Goal: Transaction & Acquisition: Purchase product/service

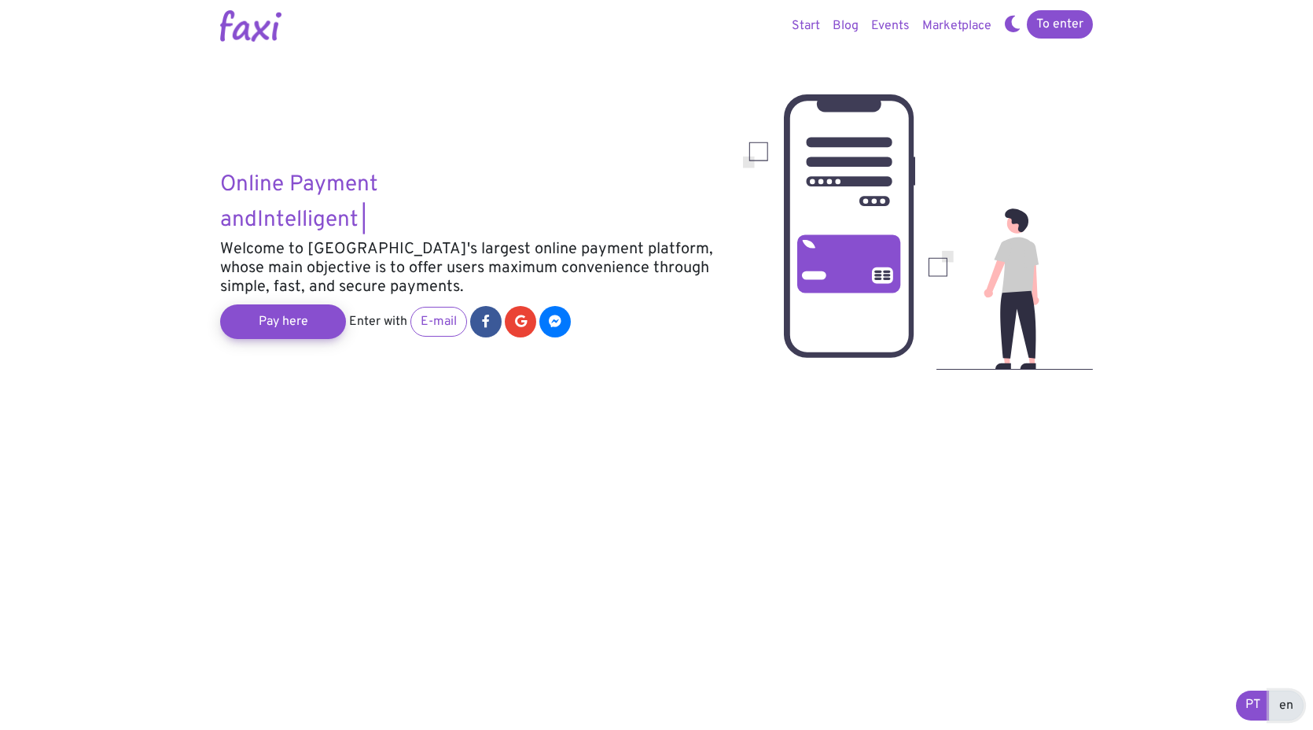
click at [1283, 704] on font "en" at bounding box center [1286, 705] width 14 height 16
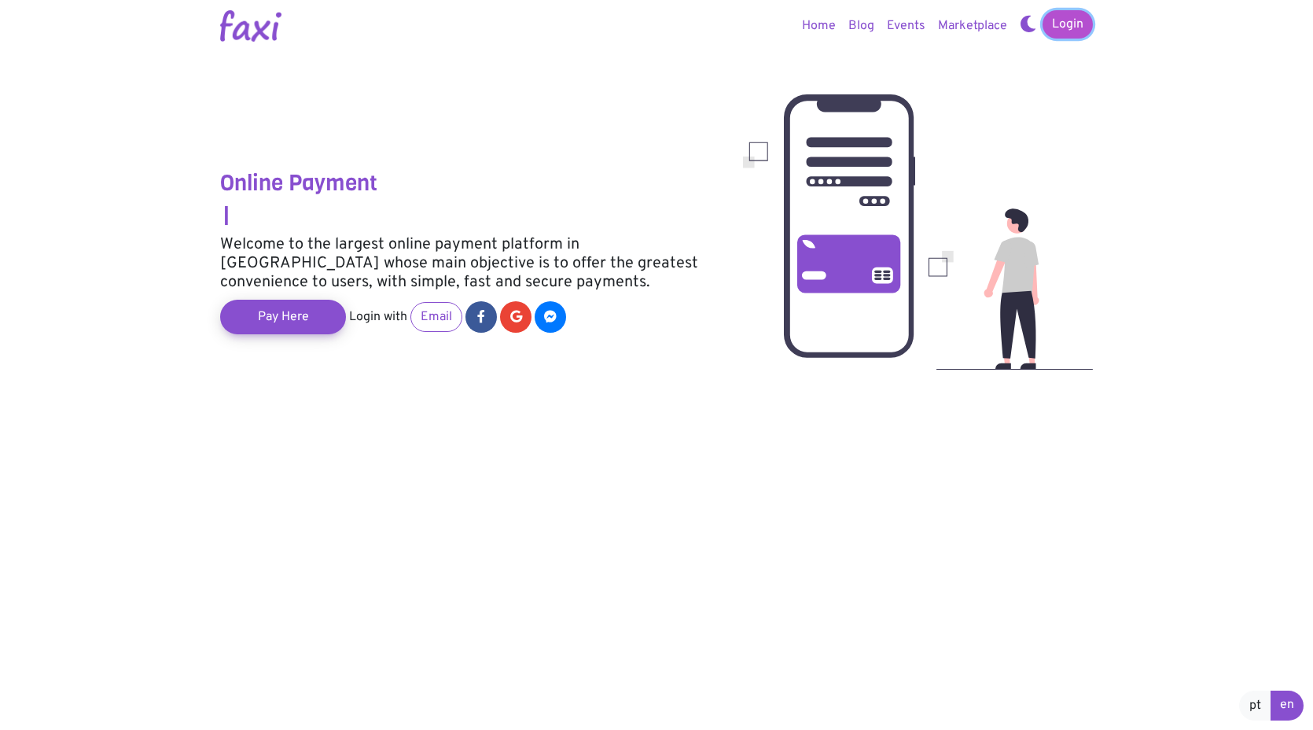
click at [1066, 25] on link "Login" at bounding box center [1068, 24] width 50 height 28
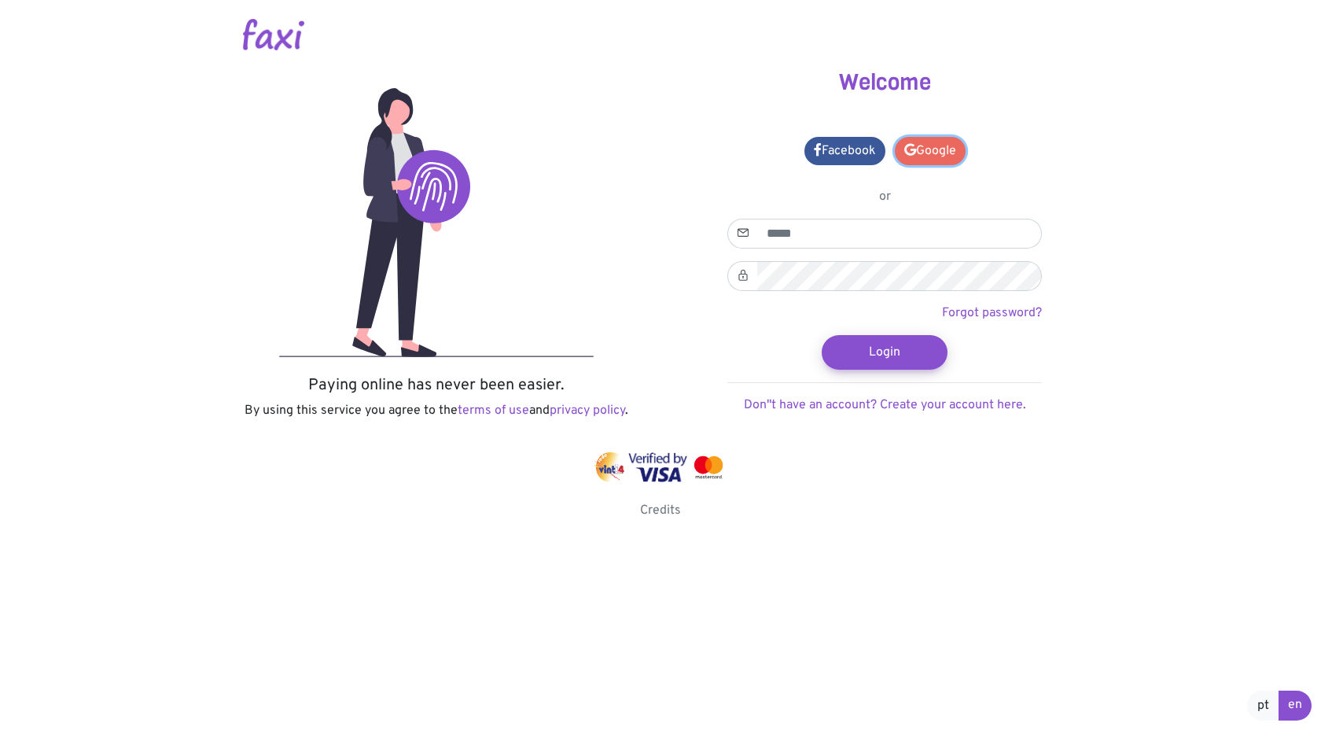
click at [934, 157] on link "Google" at bounding box center [930, 151] width 71 height 28
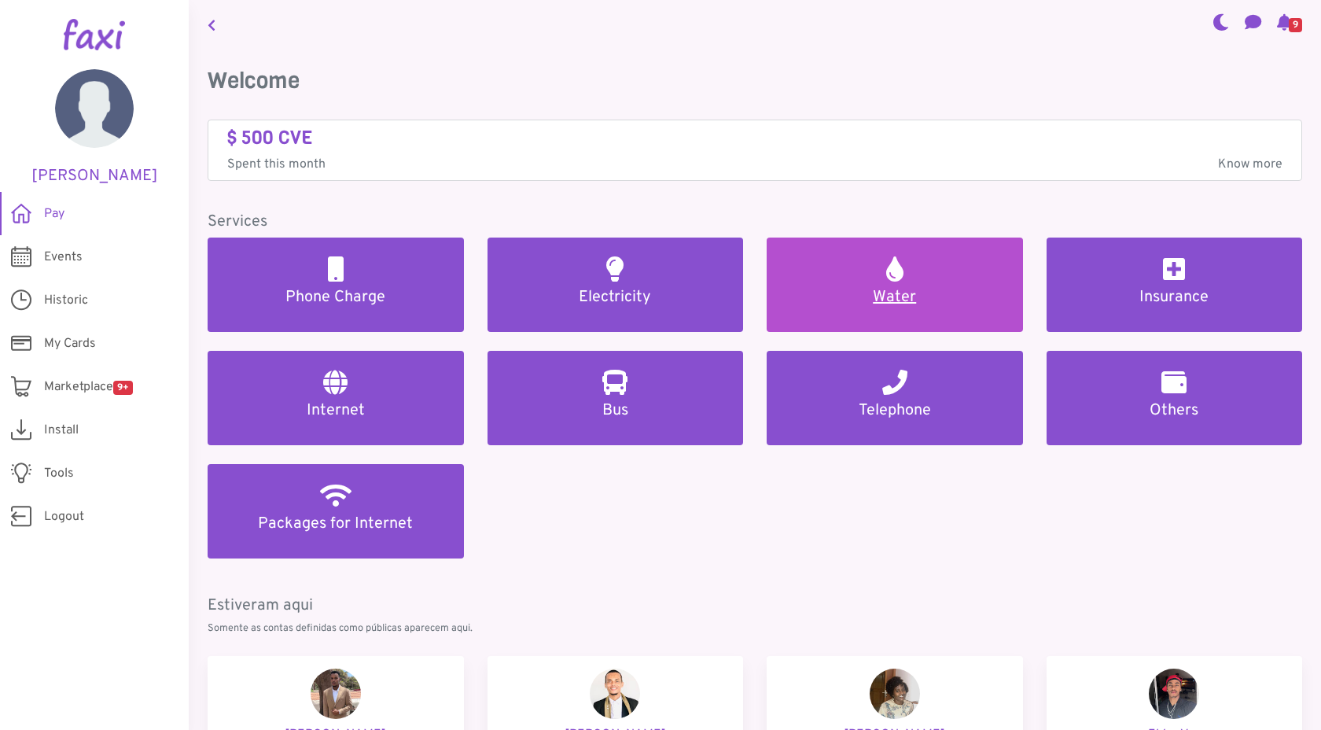
click at [913, 284] on link "Water" at bounding box center [895, 284] width 256 height 94
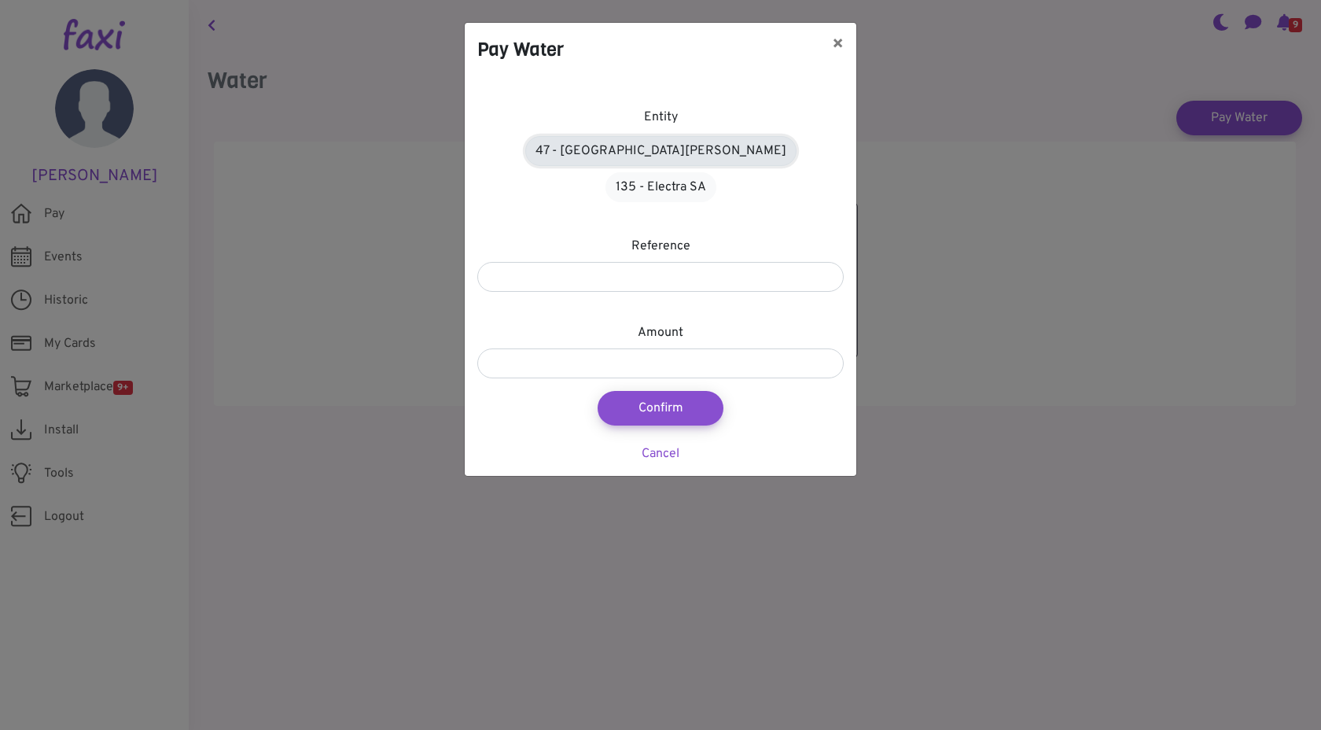
click at [627, 151] on link "47 - Àgua de Santiago" at bounding box center [660, 151] width 271 height 30
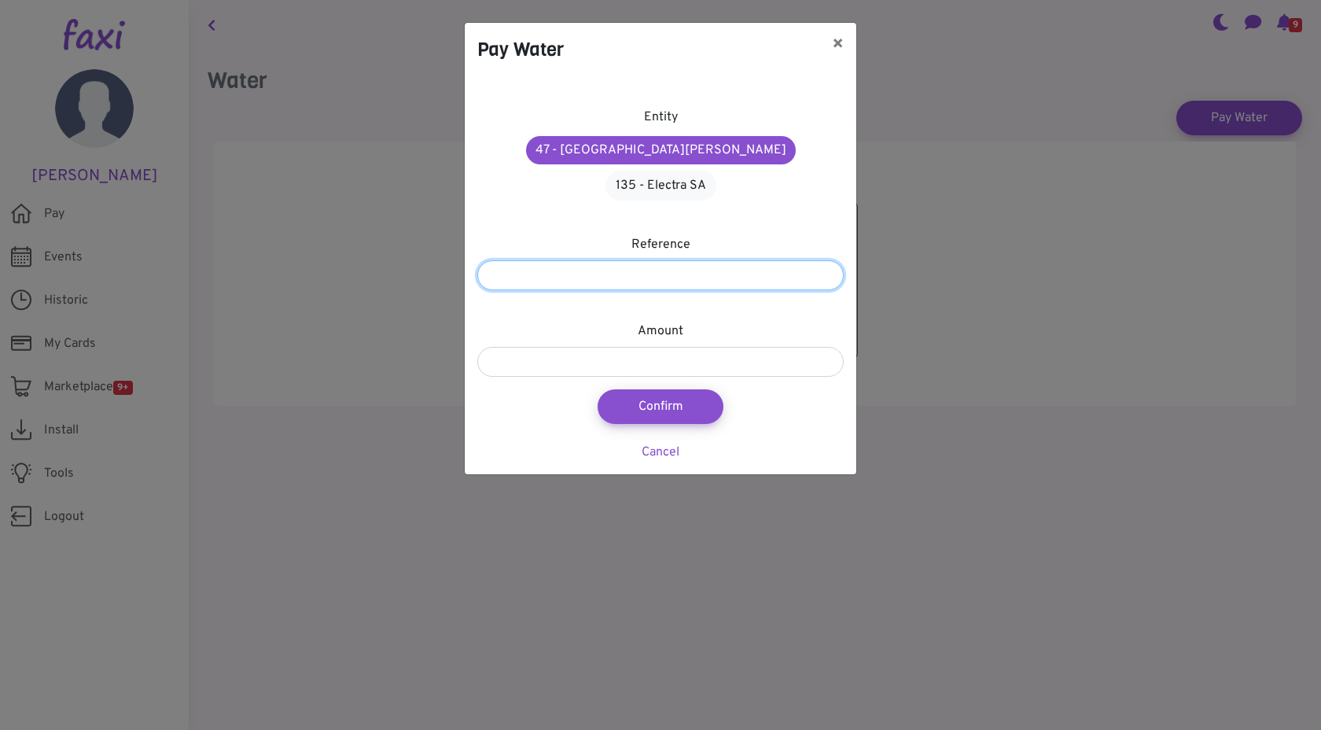
click at [639, 260] on input "number" at bounding box center [660, 275] width 366 height 30
type input "*********"
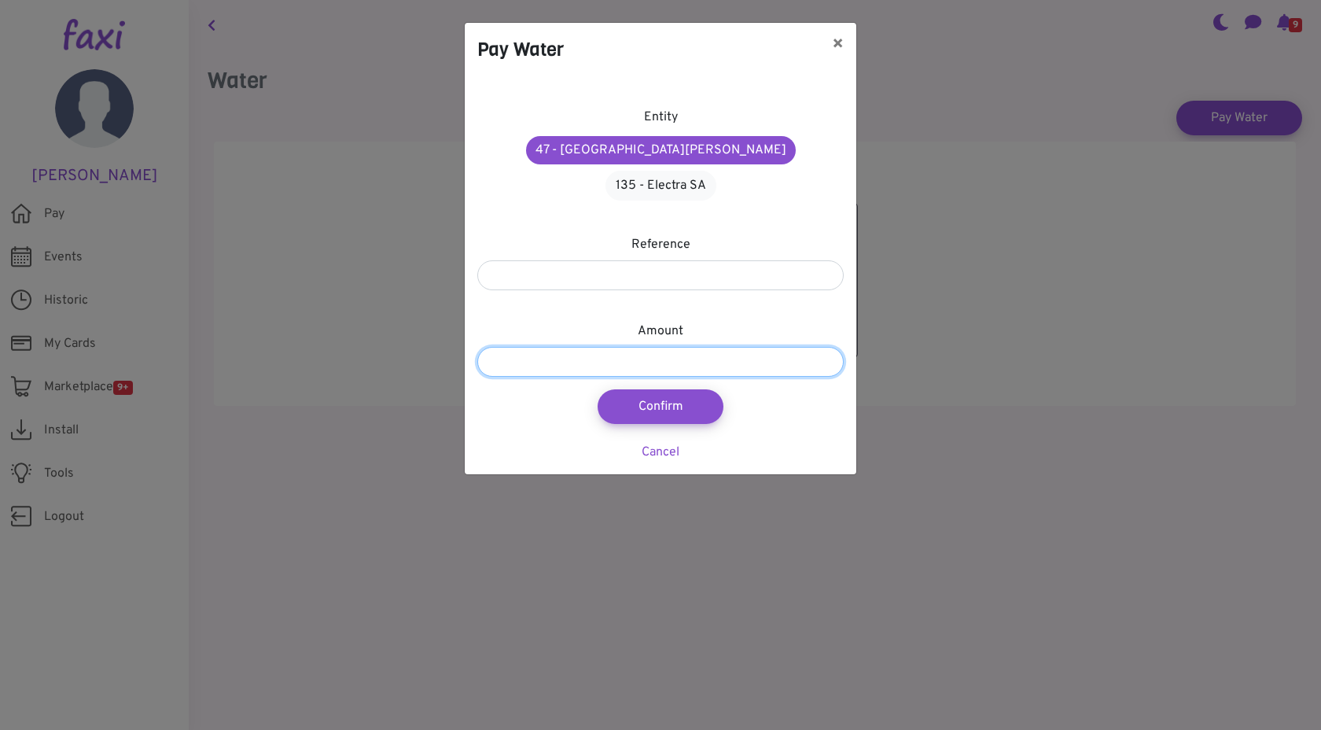
click at [625, 347] on input "number" at bounding box center [660, 362] width 366 height 30
type input "****"
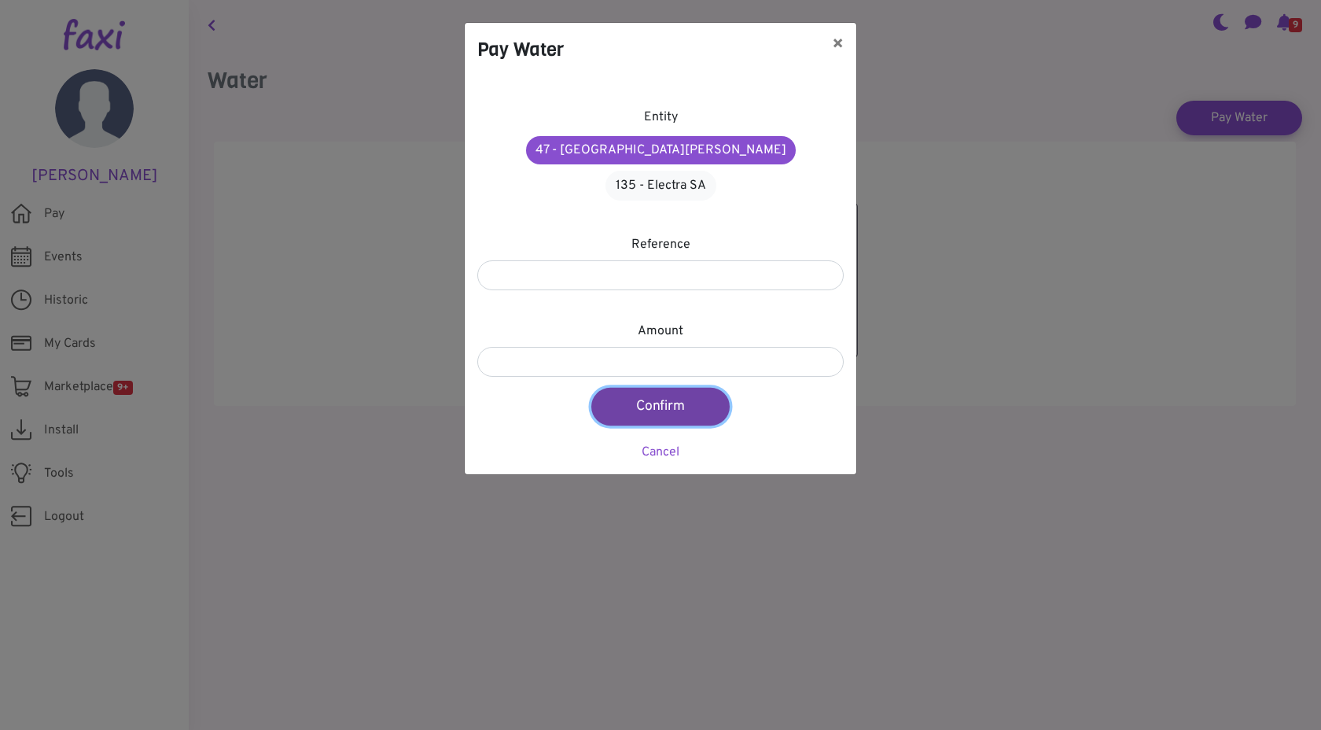
click at [644, 388] on button "Confirm" at bounding box center [660, 407] width 138 height 38
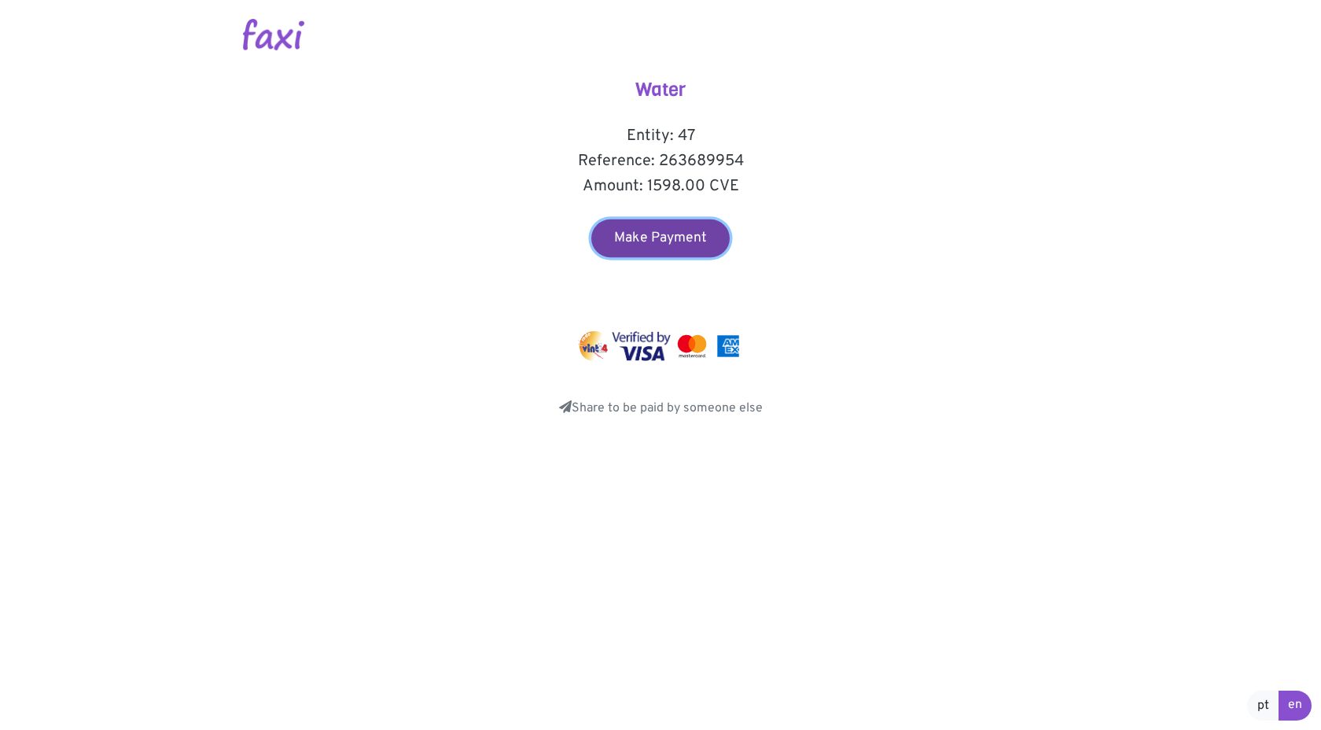
click at [693, 248] on link "Make Payment" at bounding box center [660, 238] width 138 height 38
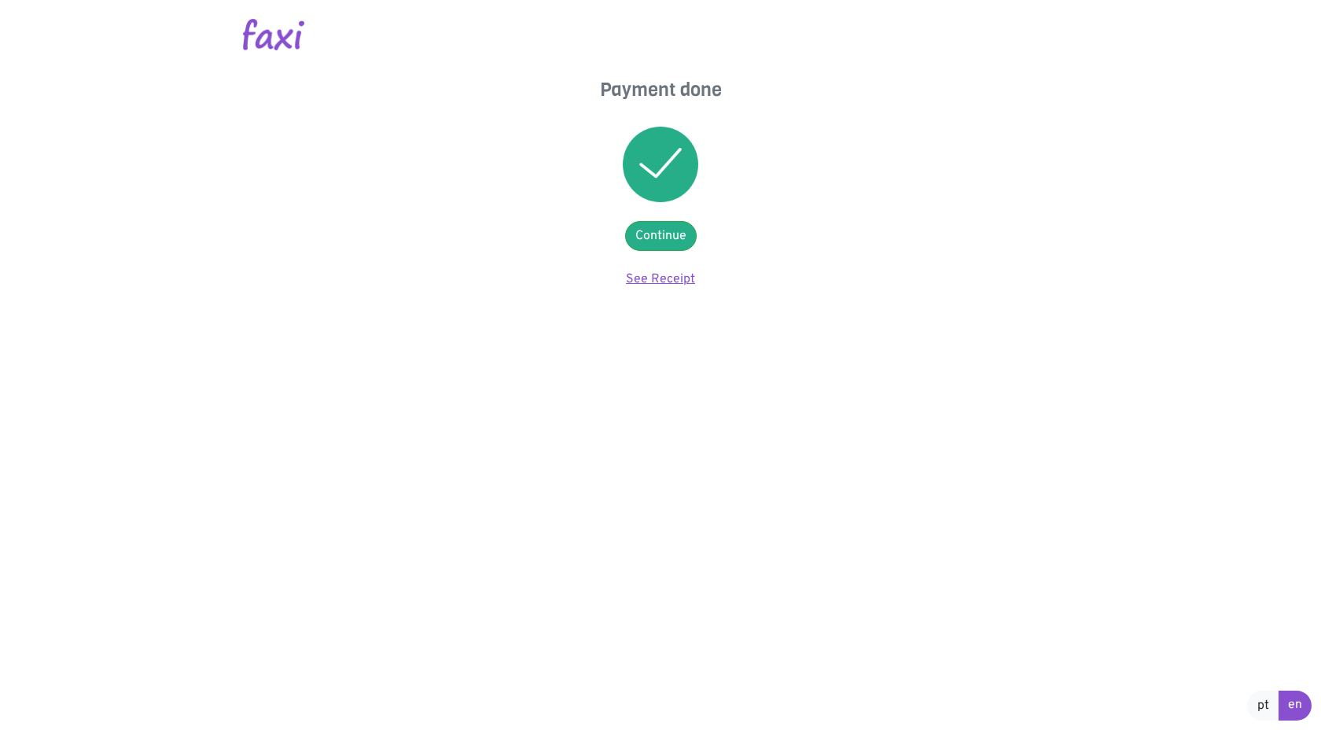
click at [650, 286] on link "See Receipt" at bounding box center [660, 279] width 69 height 16
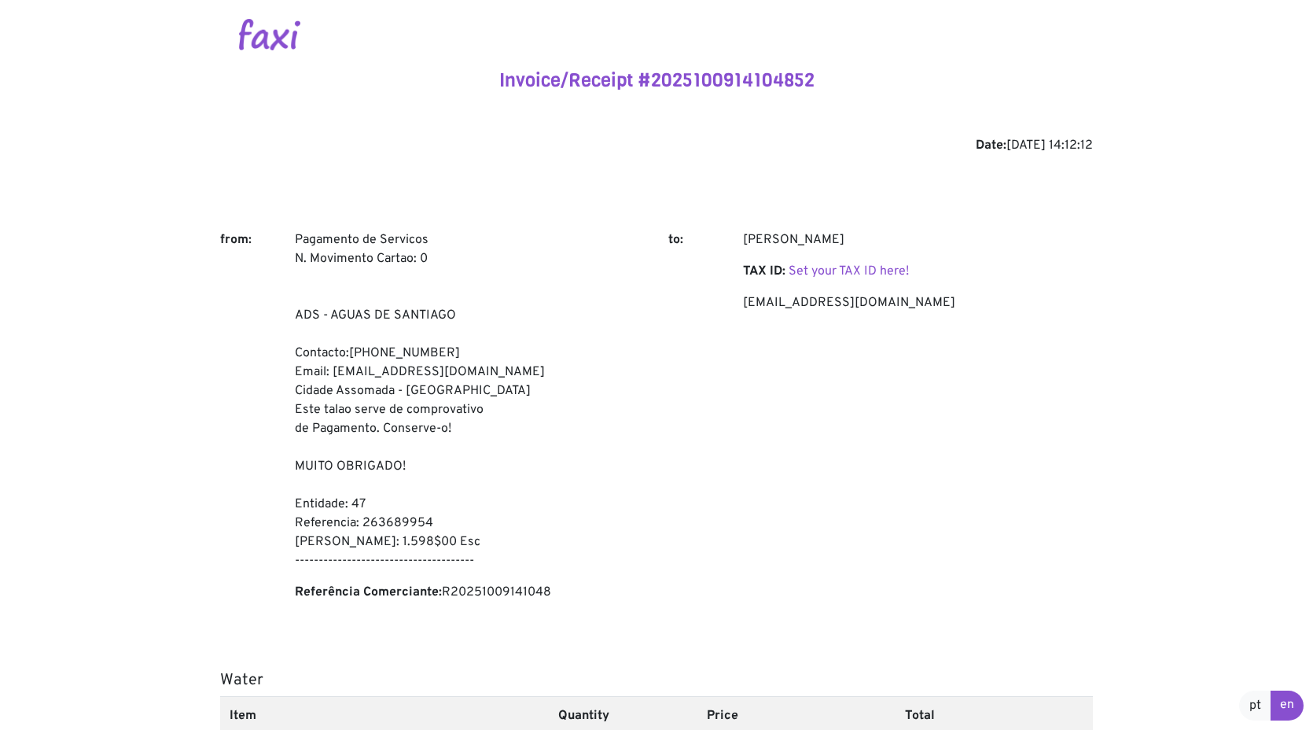
click at [274, 30] on img at bounding box center [269, 34] width 61 height 31
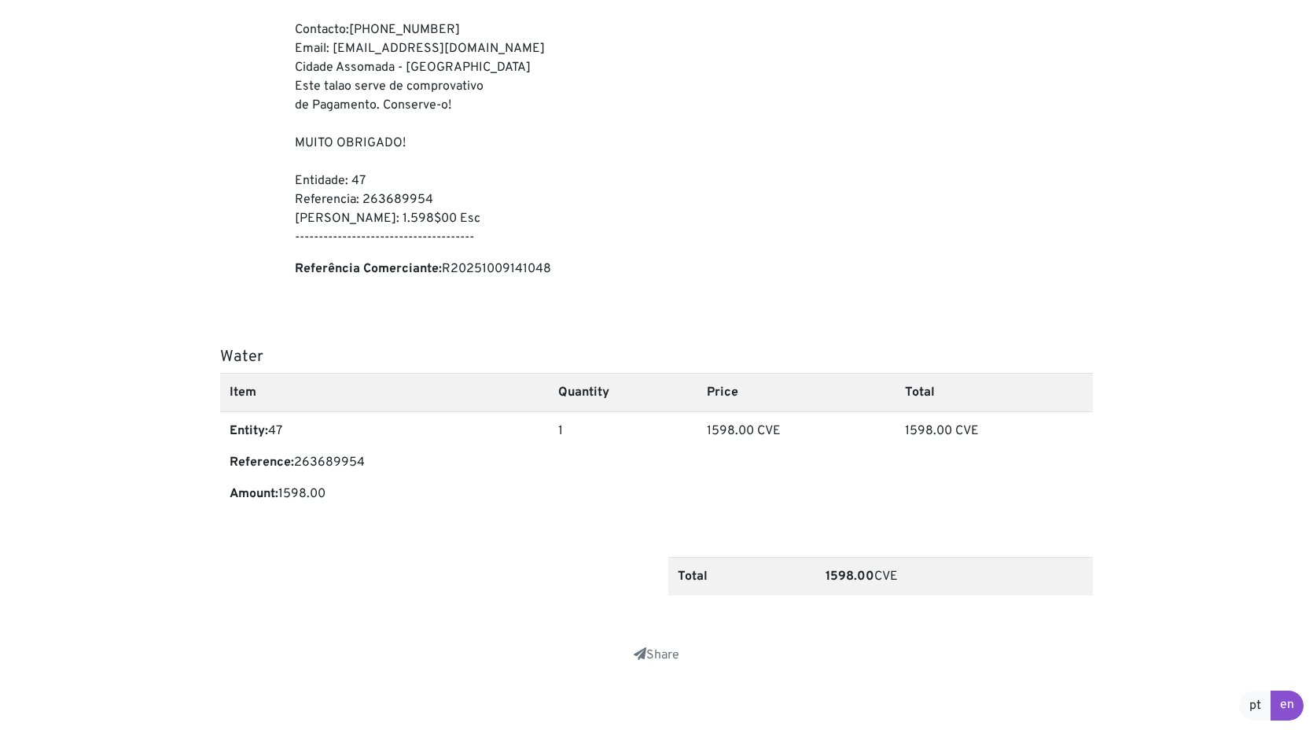
scroll to position [333, 0]
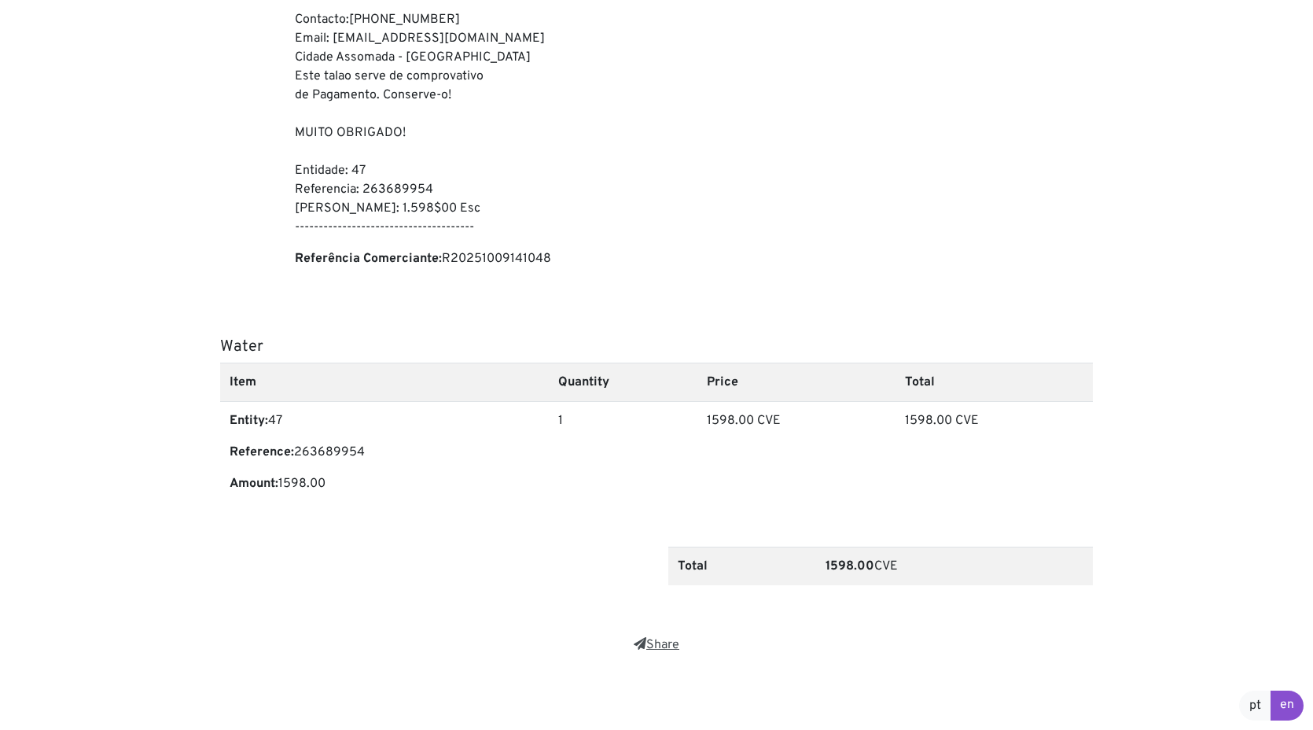
click at [658, 645] on link "Share" at bounding box center [657, 645] width 46 height 16
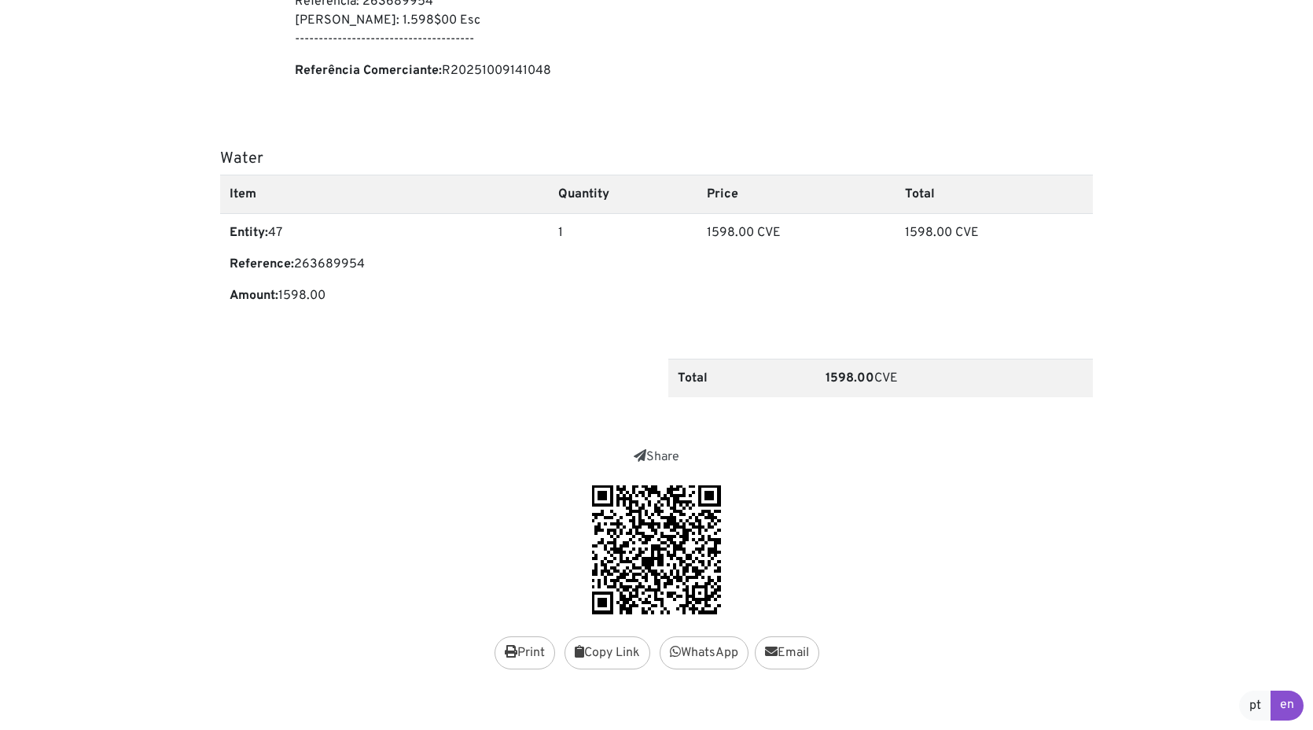
scroll to position [517, 0]
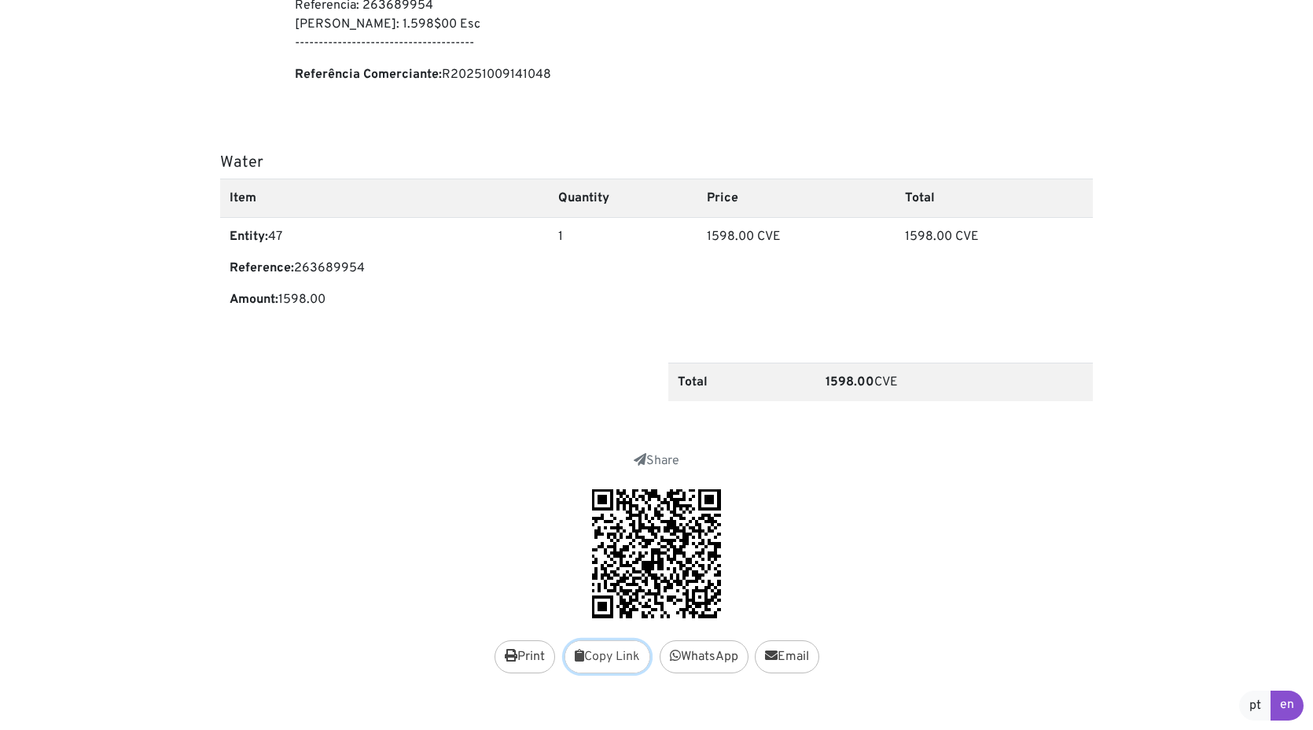
click at [603, 662] on button "Copy Link" at bounding box center [608, 656] width 86 height 33
click at [701, 657] on link "WhatsApp" at bounding box center [704, 656] width 89 height 33
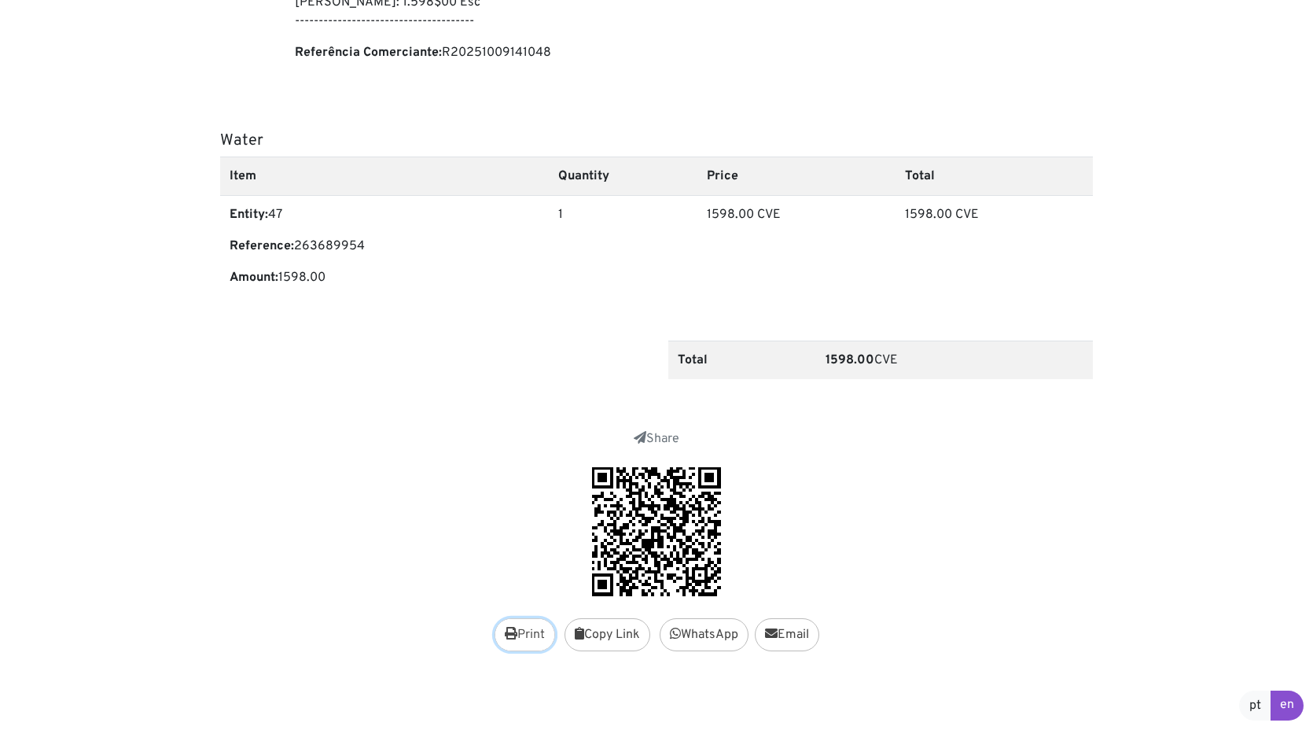
click at [508, 644] on button "Print" at bounding box center [525, 634] width 61 height 33
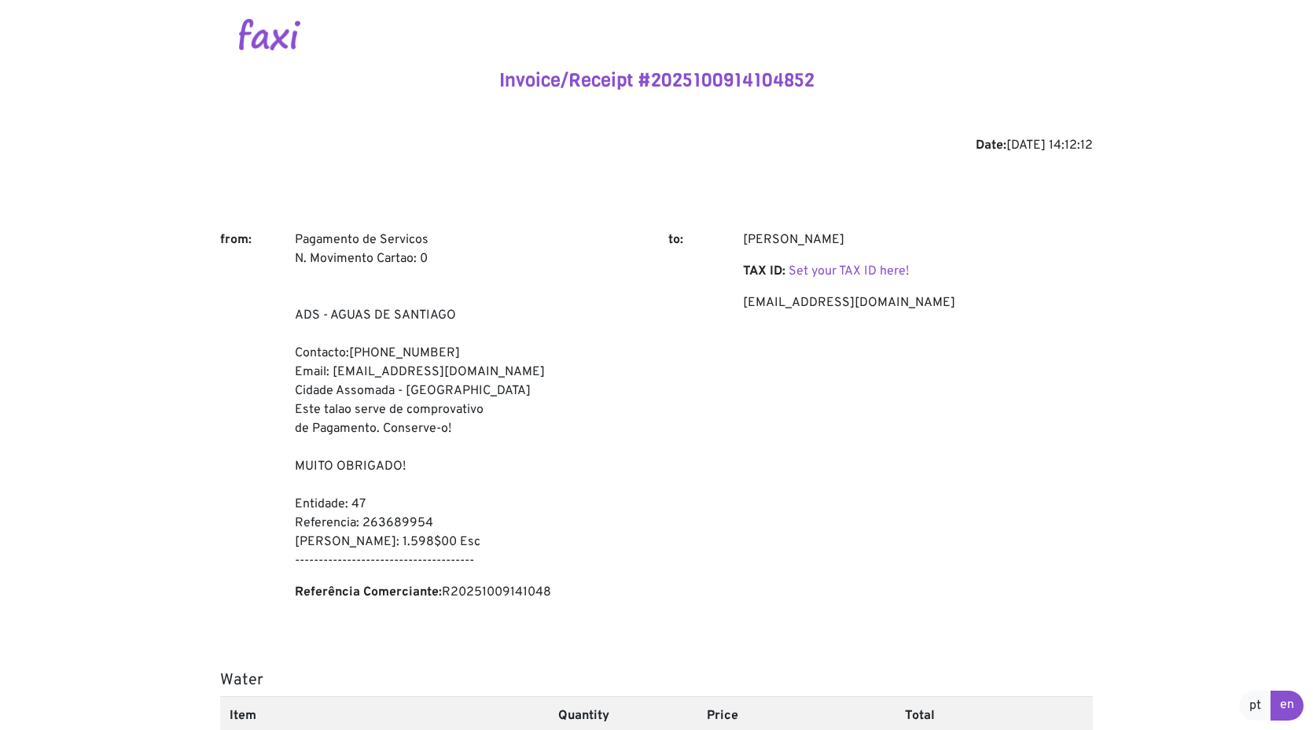
click at [270, 39] on img at bounding box center [269, 34] width 61 height 31
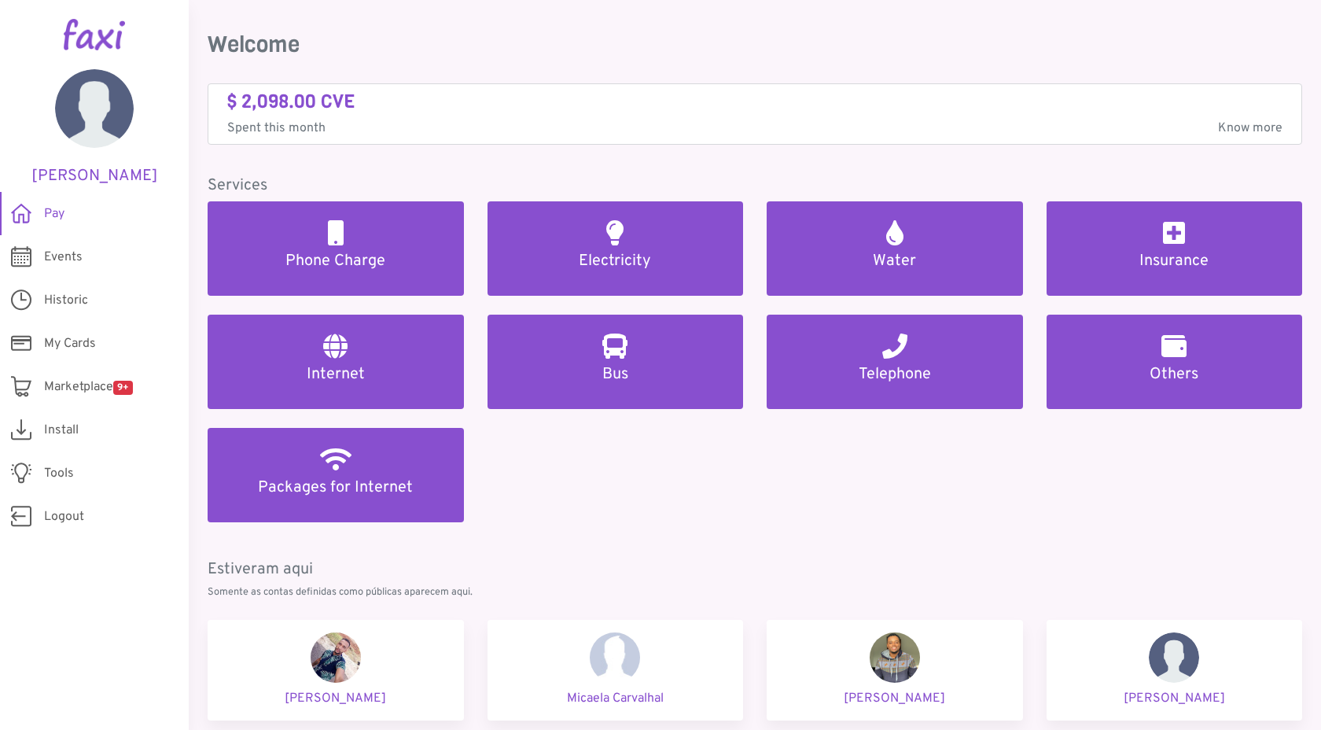
scroll to position [40, 0]
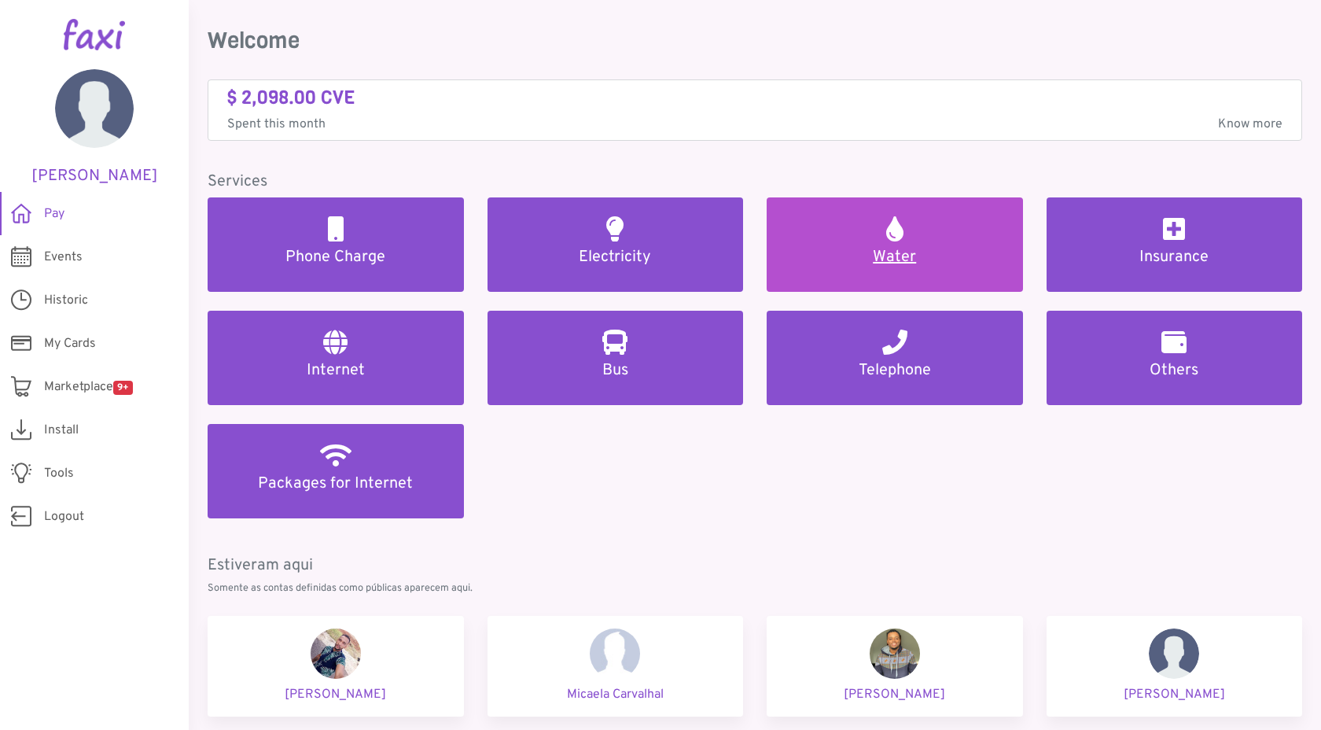
click at [904, 255] on h5 "Water" at bounding box center [894, 257] width 219 height 19
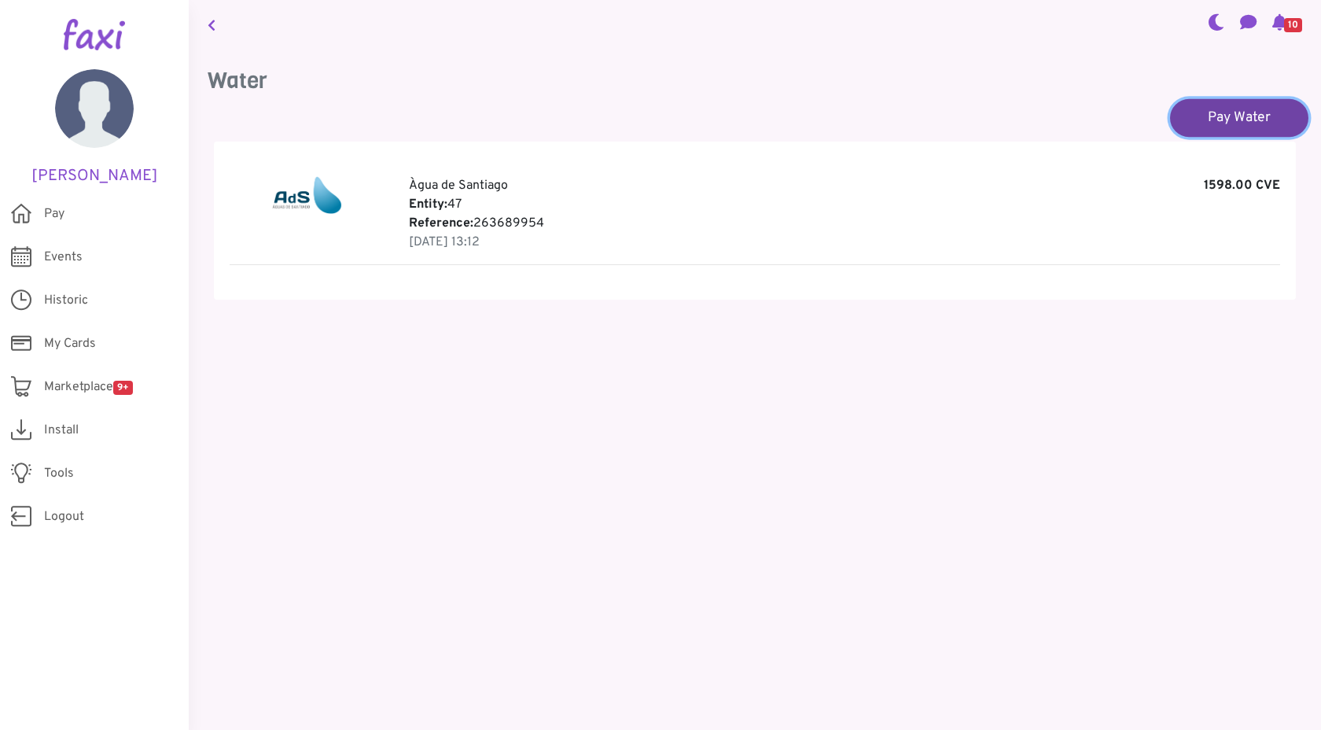
click at [1212, 123] on link "Pay Water" at bounding box center [1239, 117] width 138 height 38
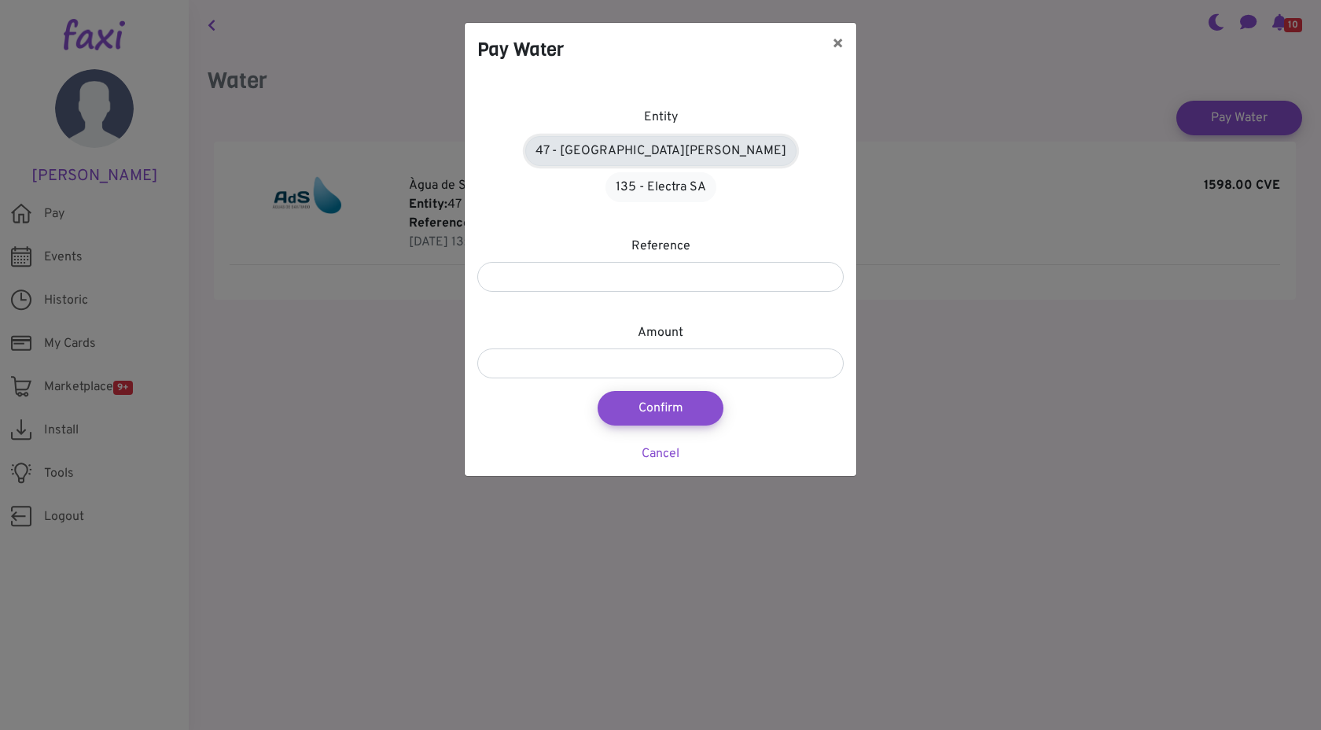
click at [619, 155] on link "47 - [GEOGRAPHIC_DATA][PERSON_NAME]" at bounding box center [660, 151] width 271 height 30
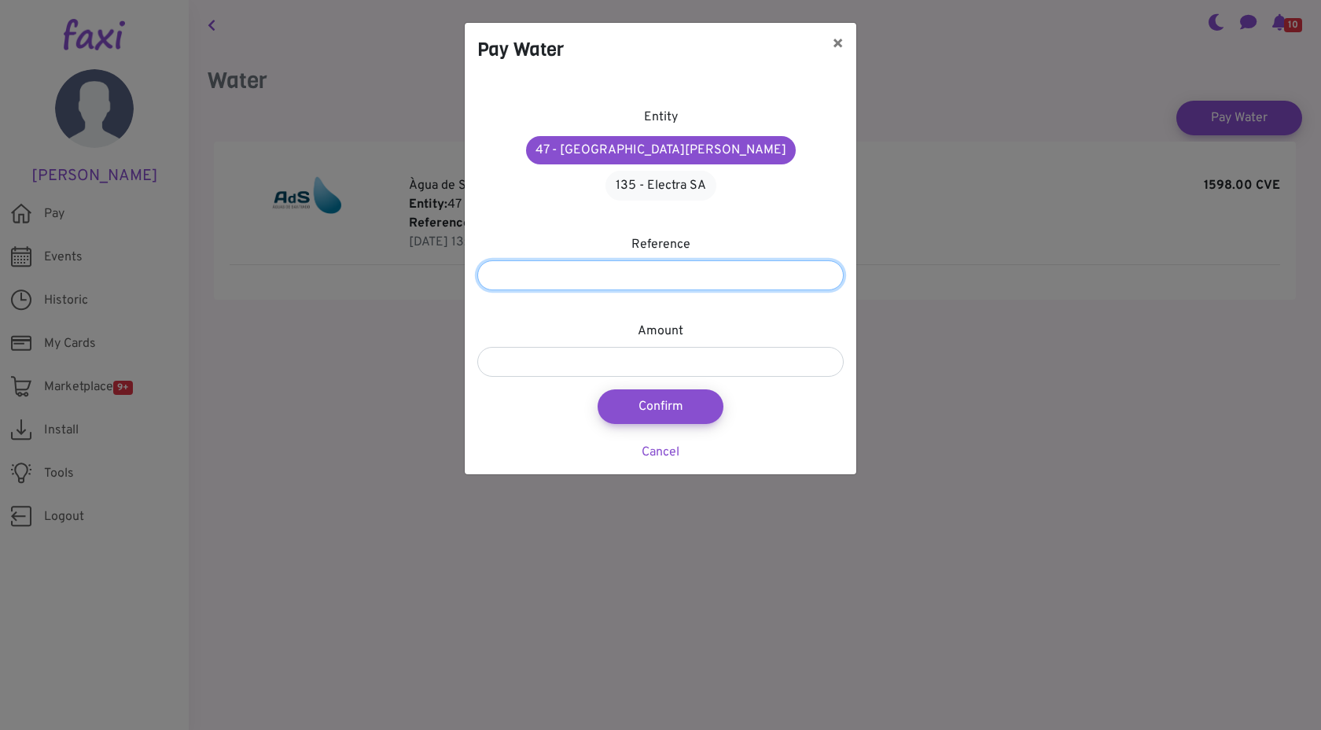
click at [618, 260] on input "number" at bounding box center [660, 275] width 366 height 30
type input "*********"
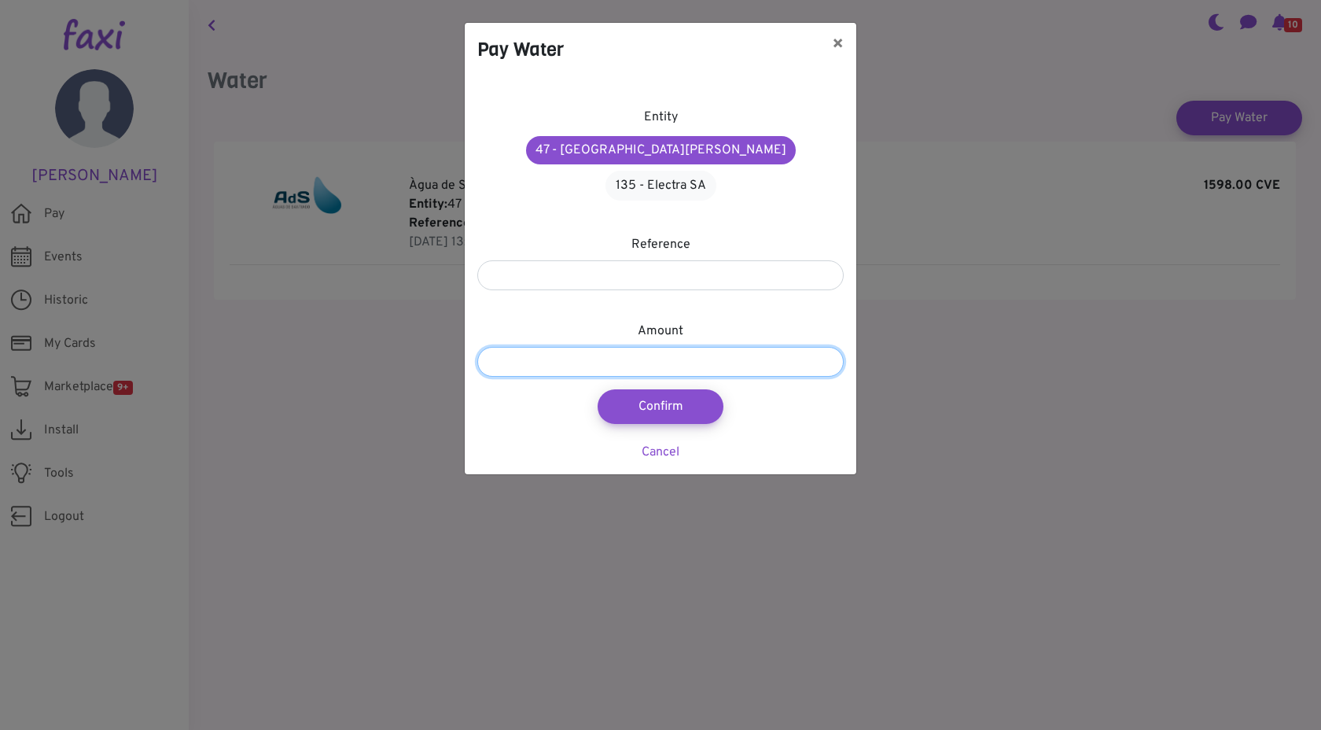
click at [572, 347] on input "number" at bounding box center [660, 362] width 366 height 30
type input "****"
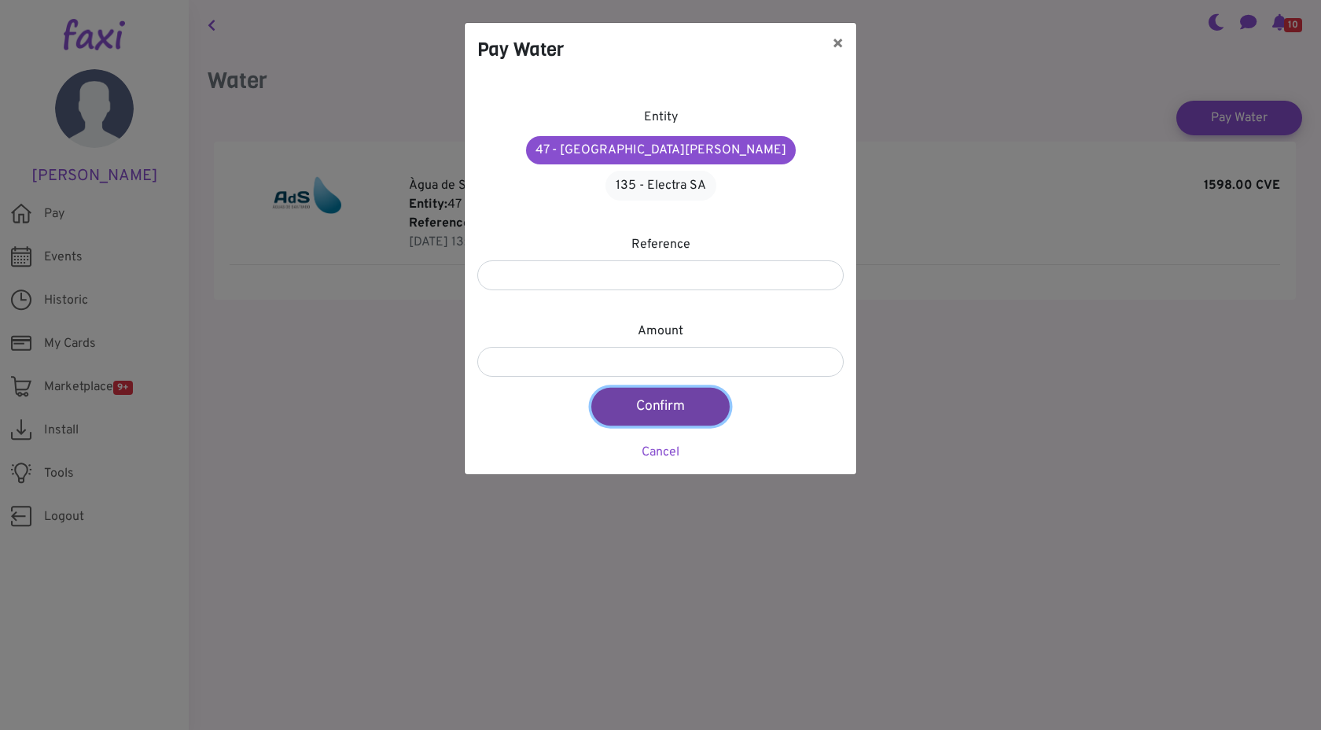
click at [639, 388] on button "Confirm" at bounding box center [660, 407] width 138 height 38
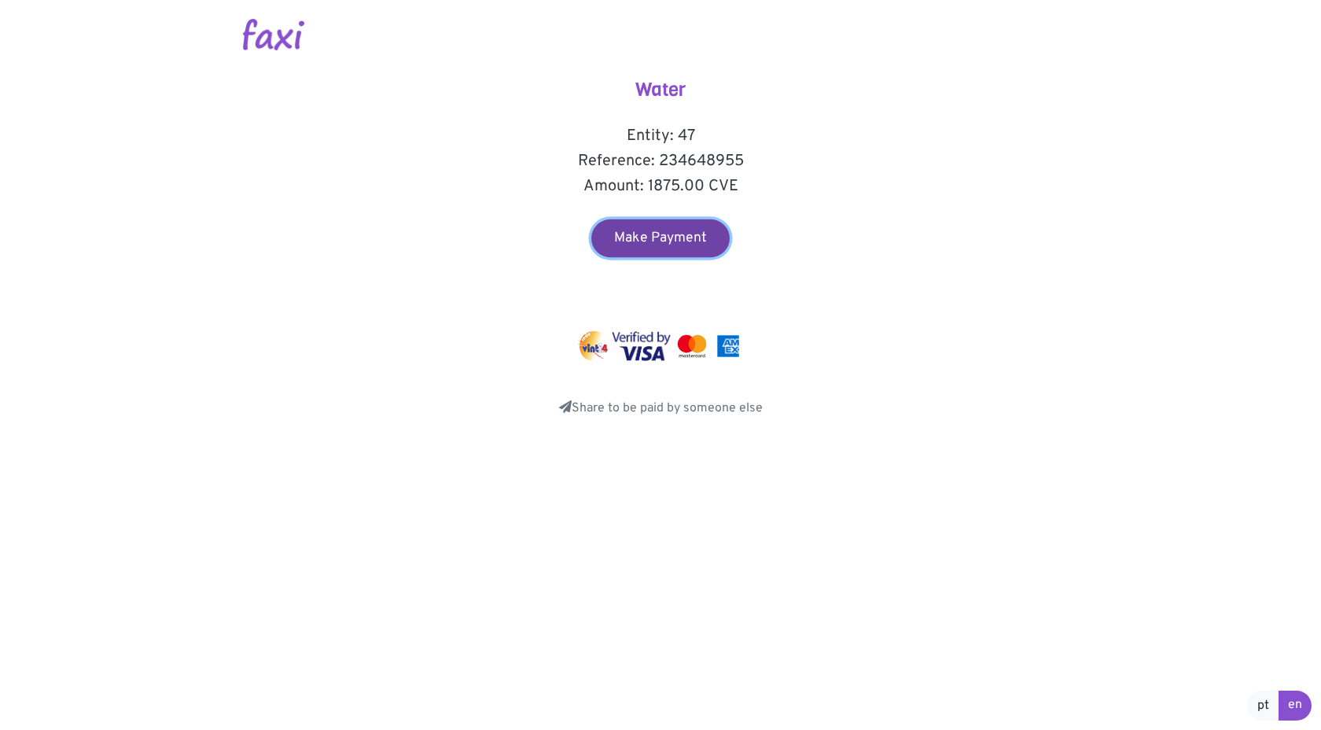
click at [667, 241] on link "Make Payment" at bounding box center [660, 238] width 138 height 38
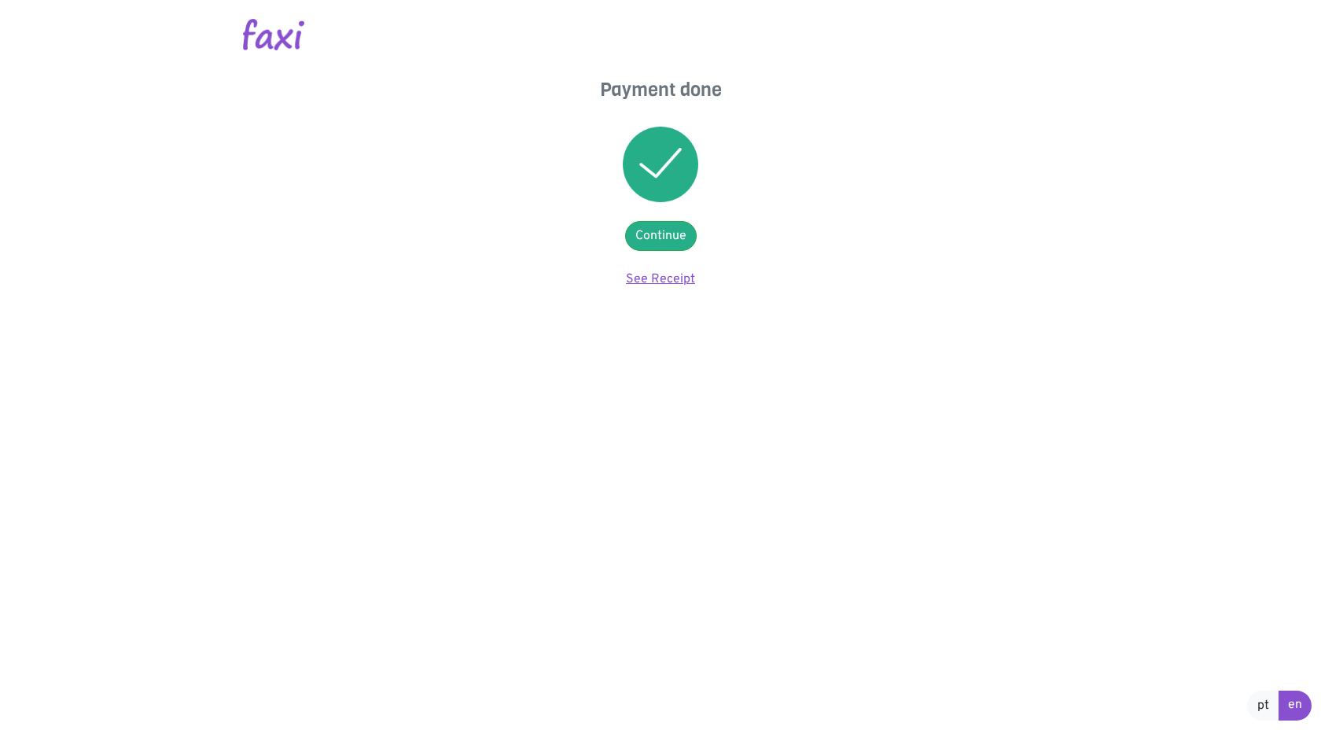
click at [659, 278] on link "See Receipt" at bounding box center [660, 279] width 69 height 16
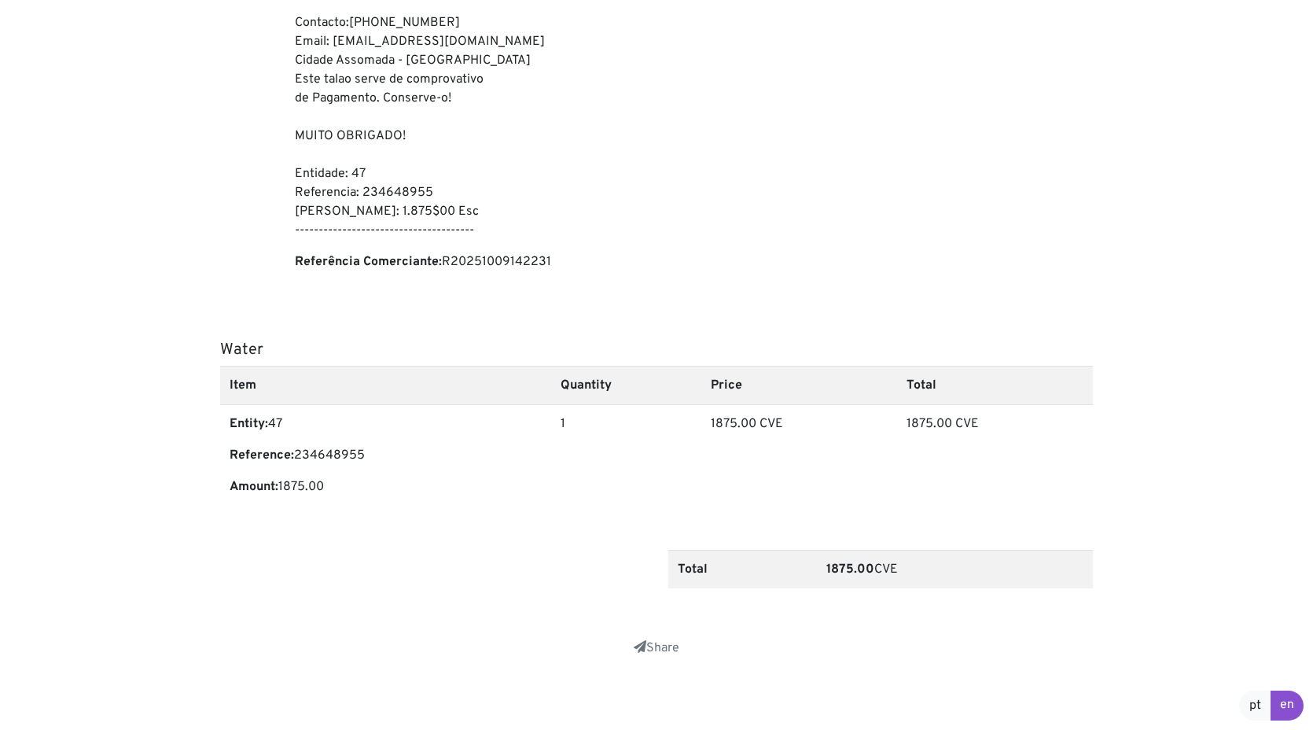
scroll to position [333, 0]
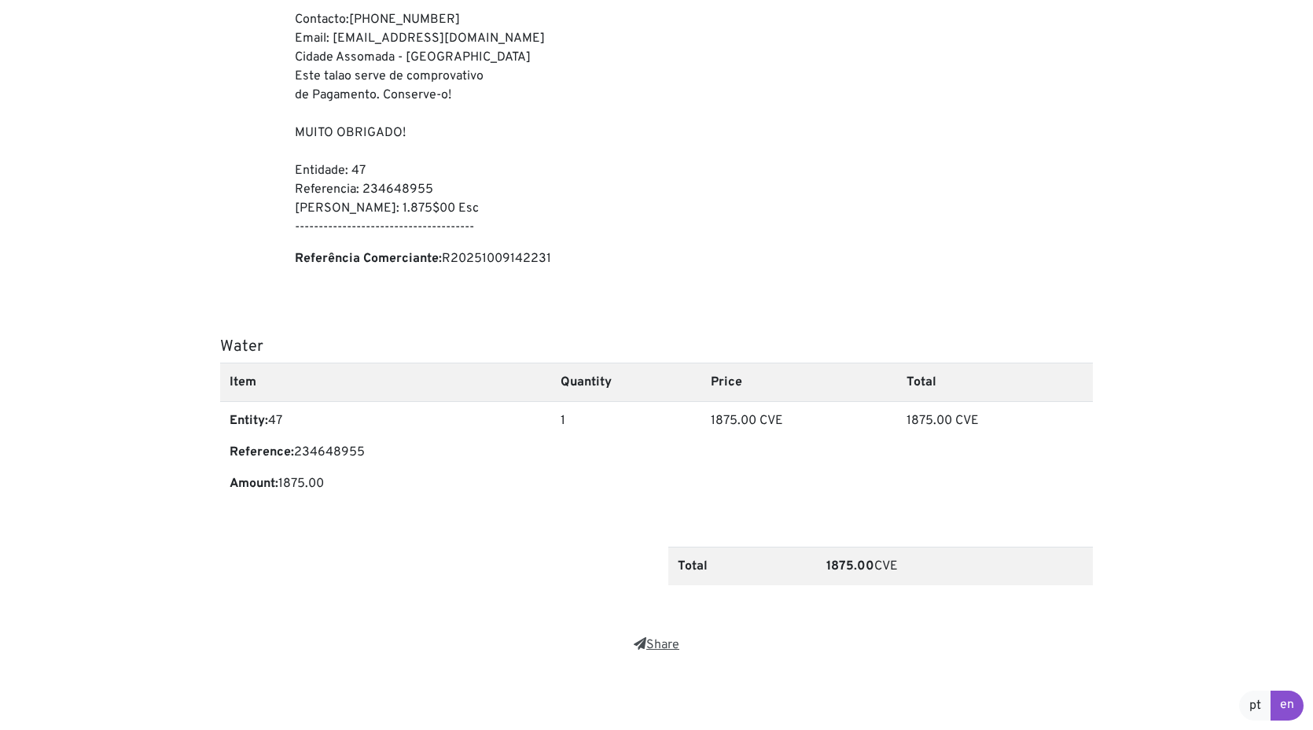
click at [661, 644] on link "Share" at bounding box center [657, 645] width 46 height 16
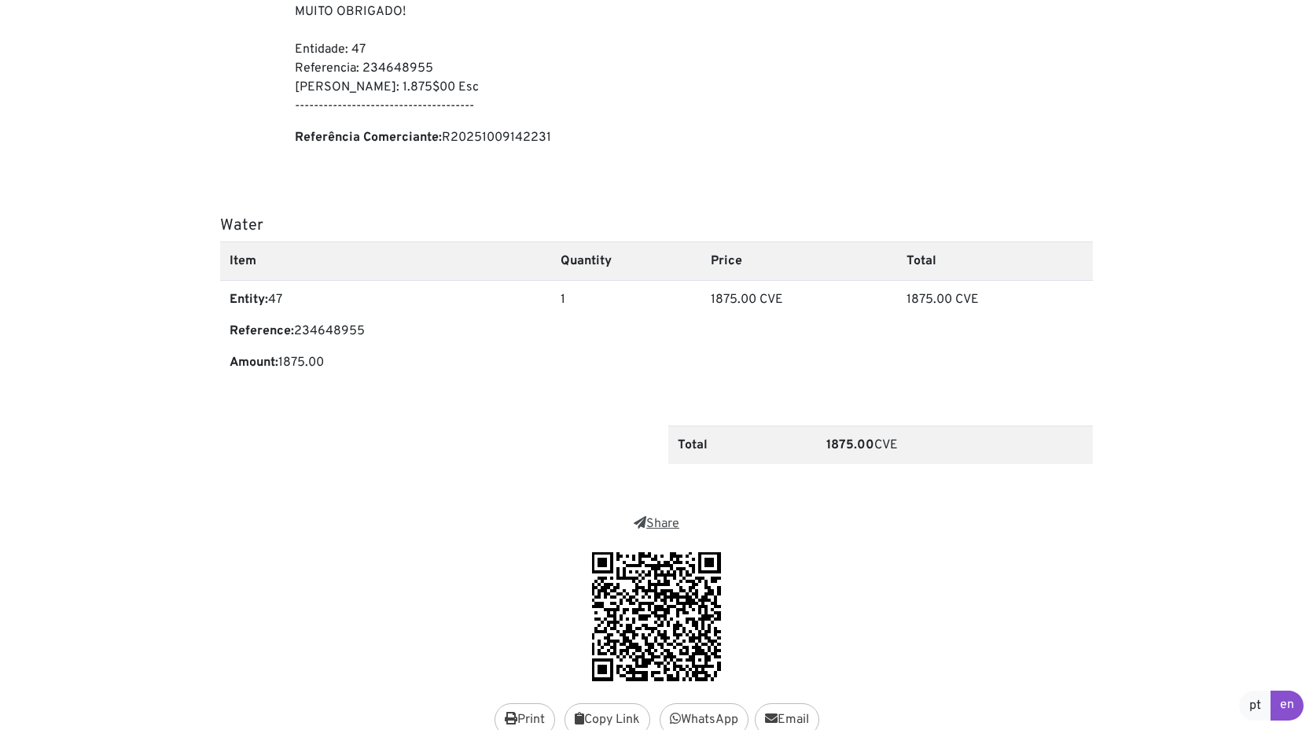
scroll to position [539, 0]
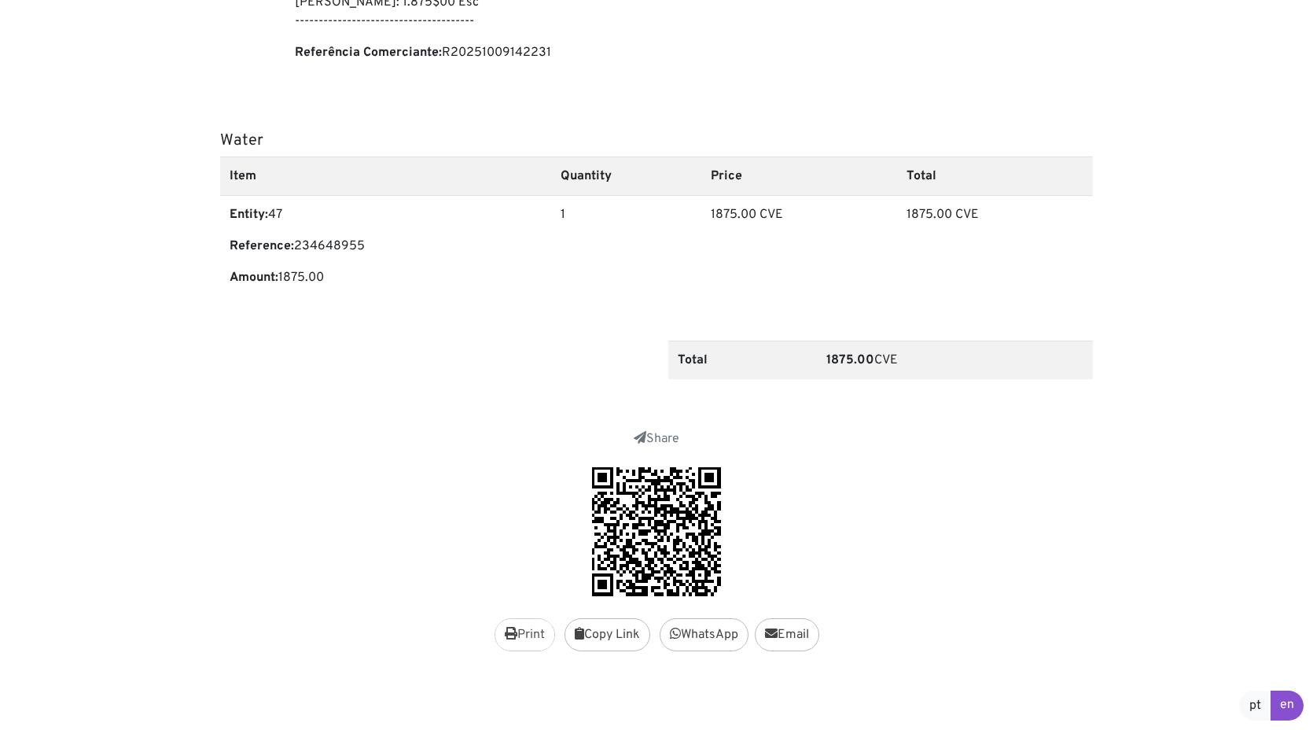
click at [534, 634] on button "Print" at bounding box center [525, 634] width 61 height 33
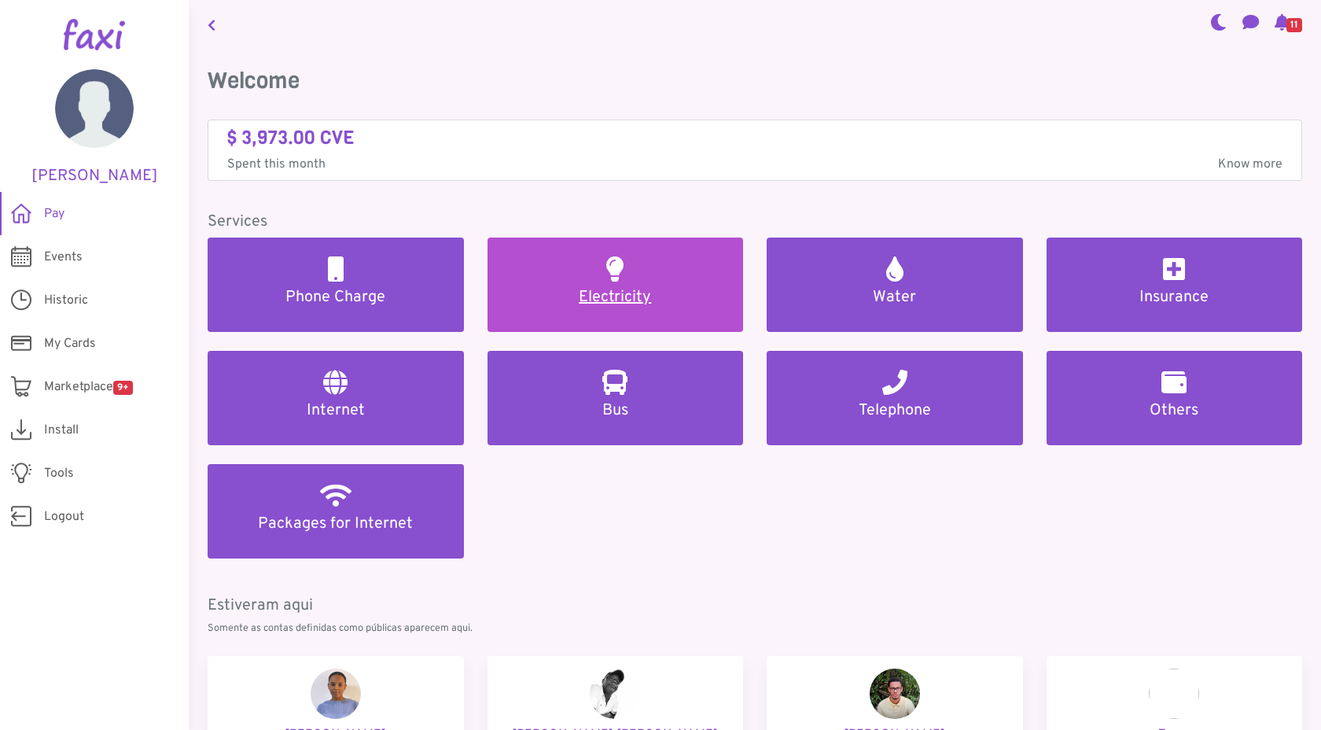
click at [568, 267] on link "Electricity" at bounding box center [615, 284] width 256 height 94
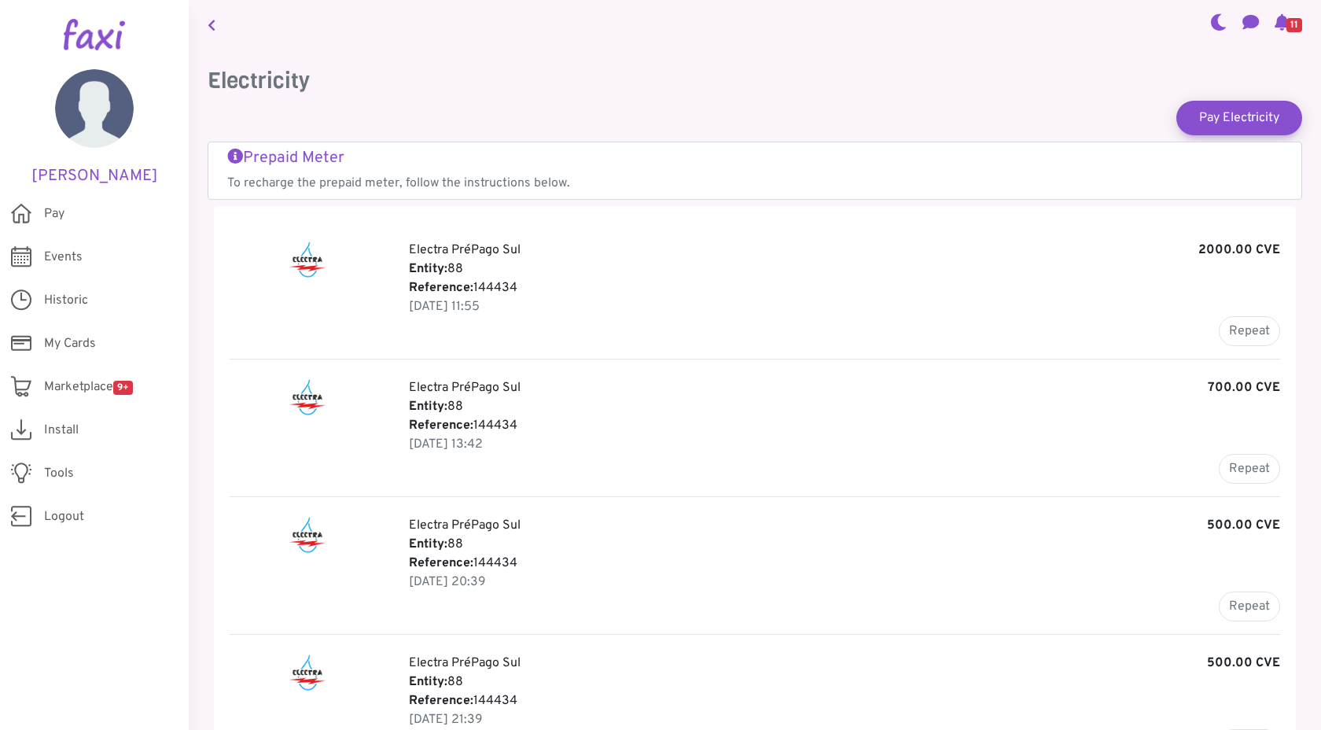
click at [810, 255] on p "Electra PréPago Sul 2000.00 CVE" at bounding box center [844, 250] width 871 height 19
click at [1258, 470] on button "Repeat" at bounding box center [1249, 469] width 61 height 30
type input "******"
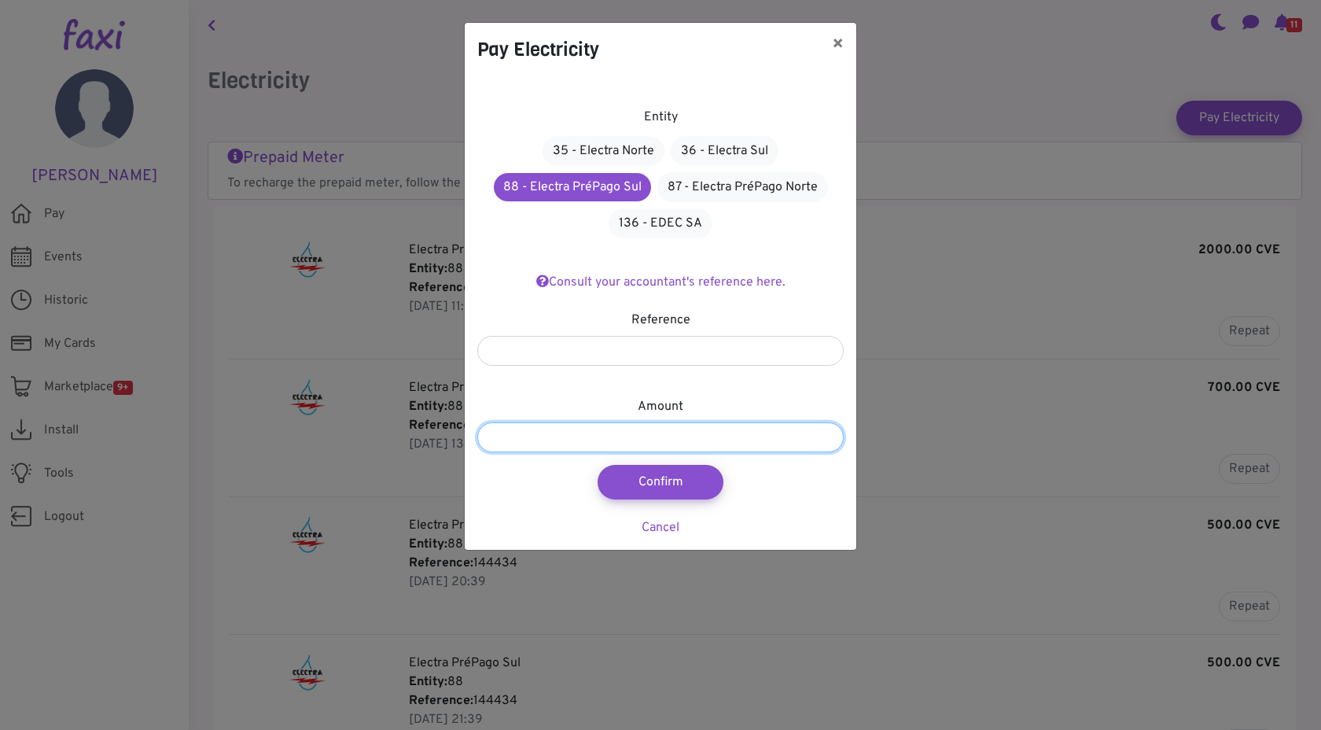
click at [491, 433] on input "******" at bounding box center [660, 437] width 366 height 30
type input "******"
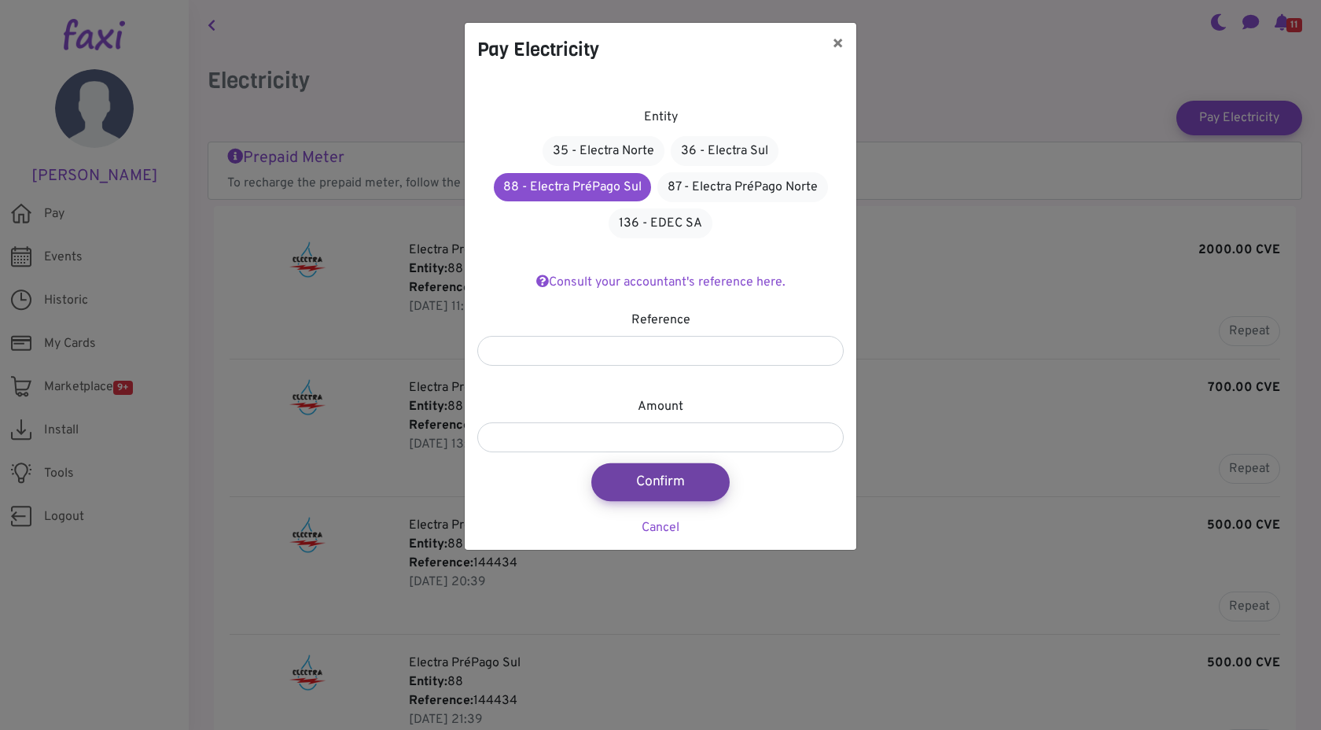
click at [672, 475] on button "Confirm" at bounding box center [660, 482] width 138 height 38
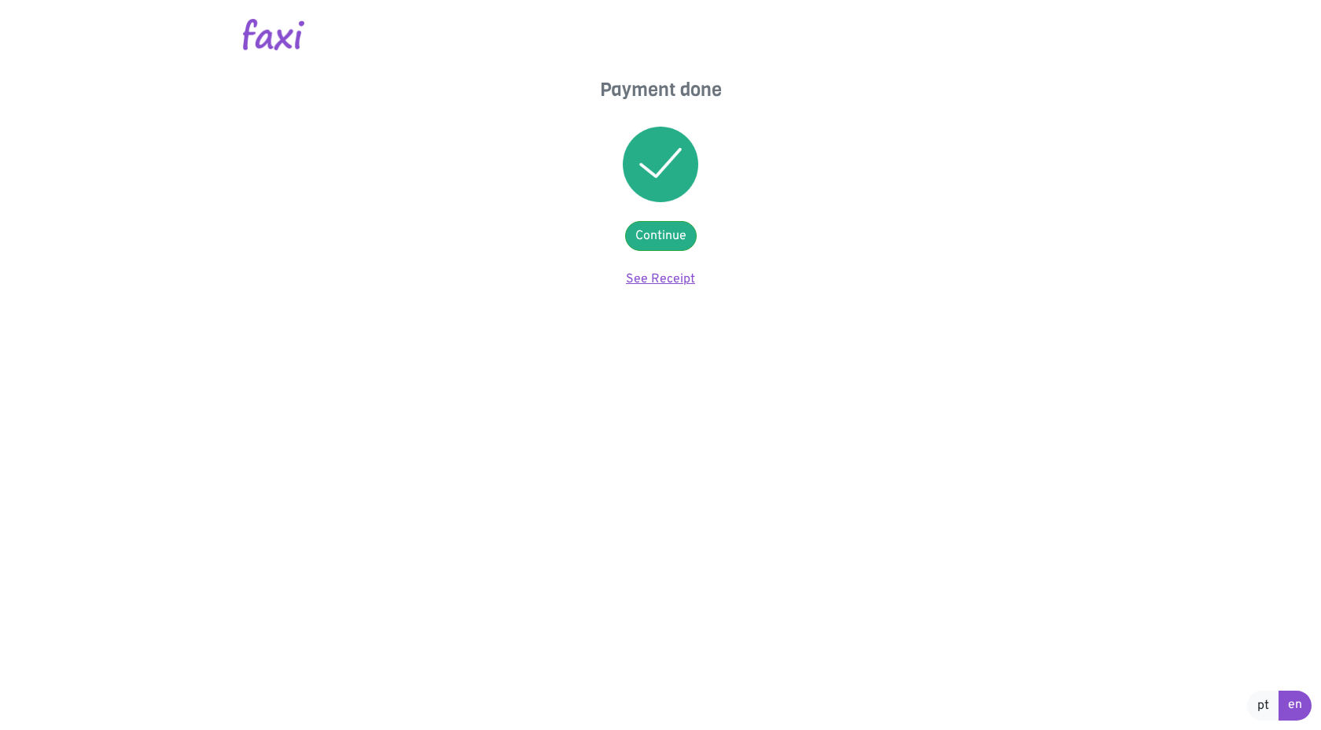
click at [675, 276] on link "See Receipt" at bounding box center [660, 279] width 69 height 16
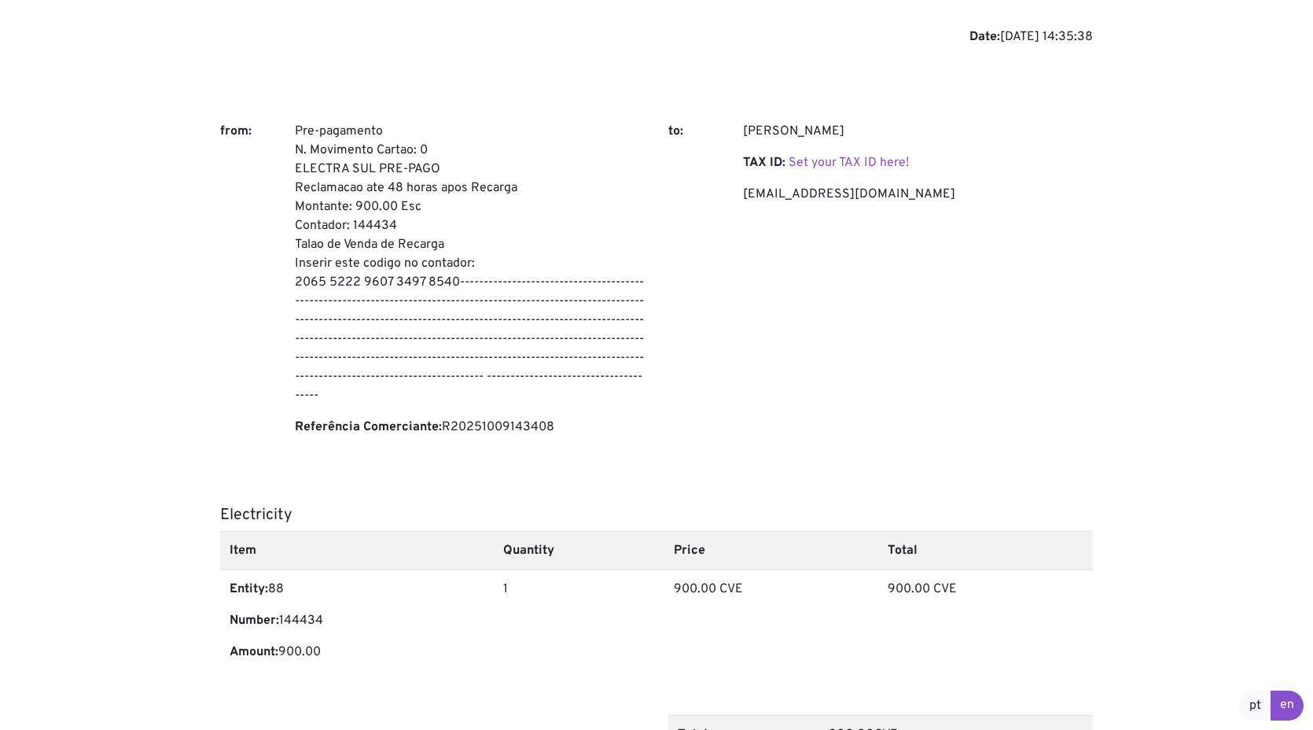
scroll to position [110, 0]
click at [329, 276] on p "Pre-pagamento N. Movimento Cartao: 0 ELECTRA SUL PRE-PAGO Reclamacao ate 48 hor…" at bounding box center [470, 261] width 350 height 283
